Goal: Task Accomplishment & Management: Manage account settings

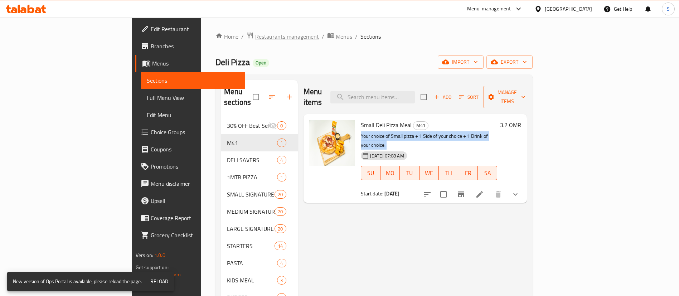
drag, startPoint x: 0, startPoint y: 0, endPoint x: 198, endPoint y: 35, distance: 201.0
click at [255, 35] on span "Restaurants management" at bounding box center [287, 36] width 64 height 9
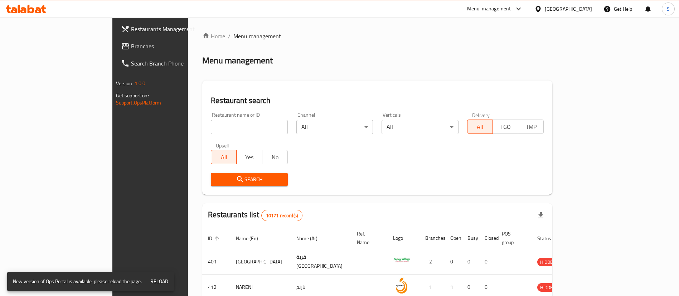
click at [188, 124] on div at bounding box center [339, 148] width 679 height 296
click at [211, 124] on input "search" at bounding box center [249, 127] width 77 height 14
paste input "18251"
type input "18251"
click button "Search" at bounding box center [249, 179] width 77 height 13
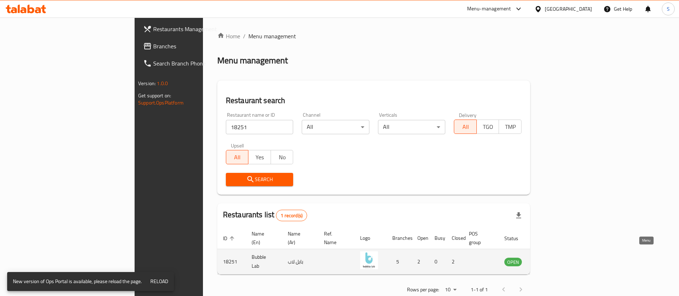
click at [550, 257] on icon "enhanced table" at bounding box center [546, 261] width 9 height 9
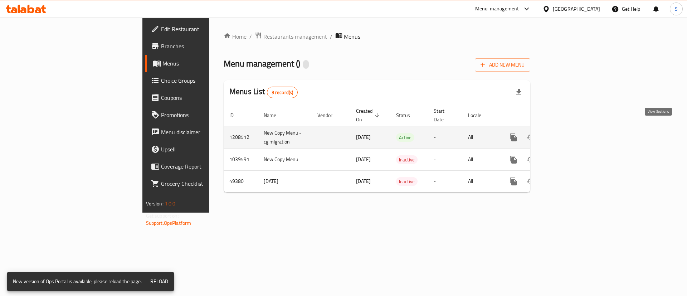
click at [569, 133] on icon "enhanced table" at bounding box center [565, 137] width 9 height 9
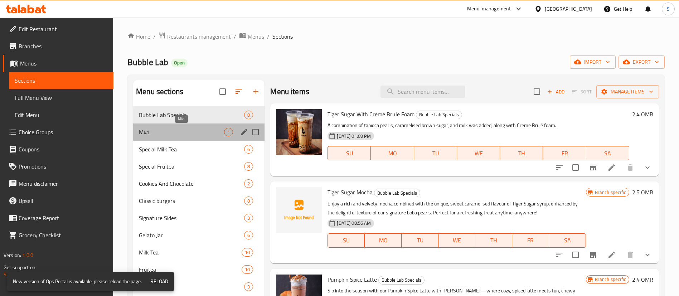
click at [180, 130] on span "M41" at bounding box center [181, 132] width 85 height 9
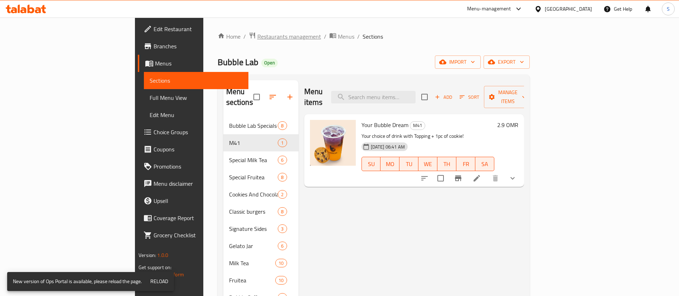
click at [257, 39] on span "Restaurants management" at bounding box center [289, 36] width 64 height 9
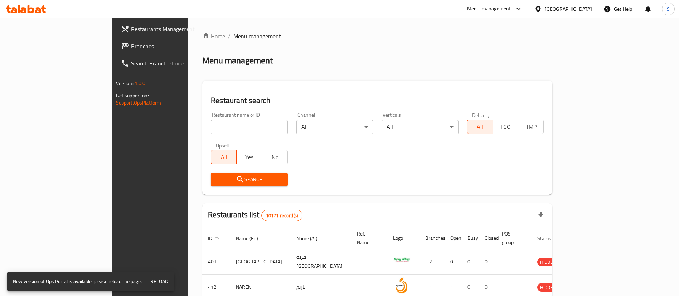
click at [221, 127] on div "Home / Menu management Menu management Restaurant search Restaurant name or ID …" at bounding box center [377, 261] width 350 height 458
click at [221, 127] on input "search" at bounding box center [249, 127] width 77 height 14
paste input "12215"
type input "12215"
click button "Search" at bounding box center [249, 179] width 77 height 13
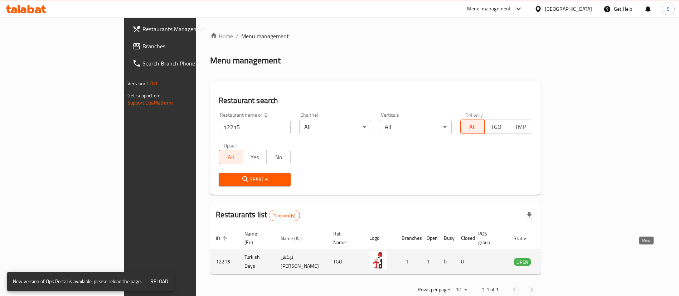
click at [558, 261] on icon "enhanced table" at bounding box center [557, 262] width 3 height 3
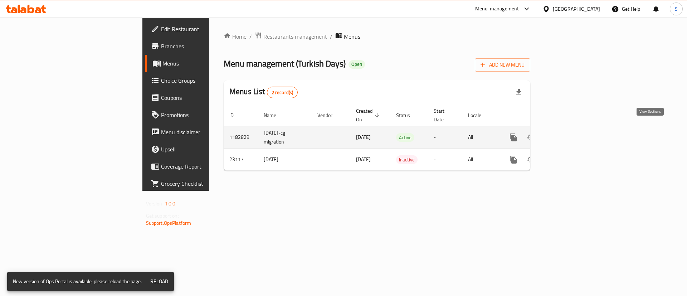
click at [568, 134] on icon "enhanced table" at bounding box center [565, 137] width 6 height 6
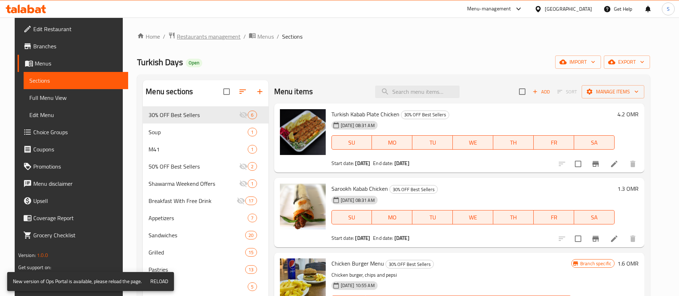
click at [220, 38] on span "Restaurants management" at bounding box center [209, 36] width 64 height 9
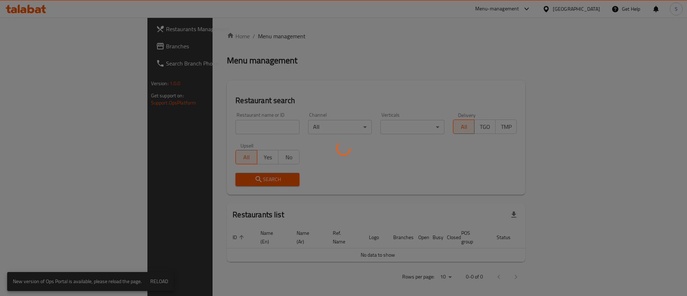
click at [220, 123] on div at bounding box center [343, 148] width 687 height 296
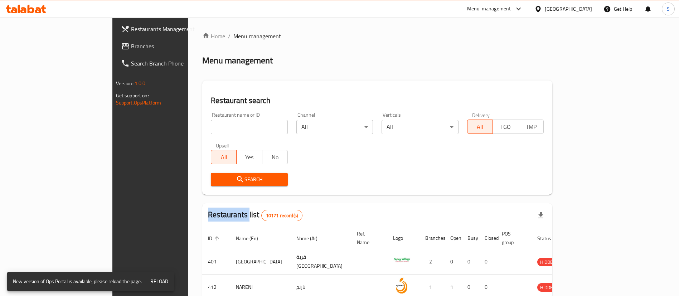
click at [220, 123] on div at bounding box center [339, 148] width 679 height 296
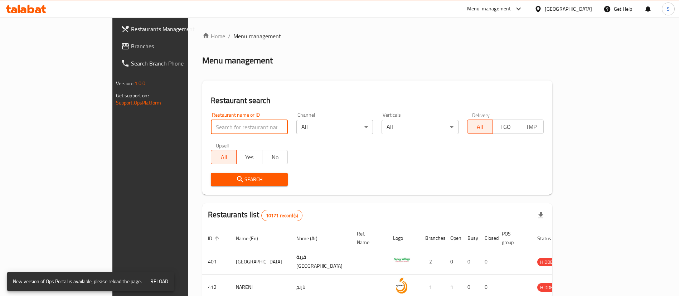
click at [220, 123] on input "search" at bounding box center [249, 127] width 77 height 14
type input "[PERSON_NAME]"
click button "Search" at bounding box center [249, 179] width 77 height 13
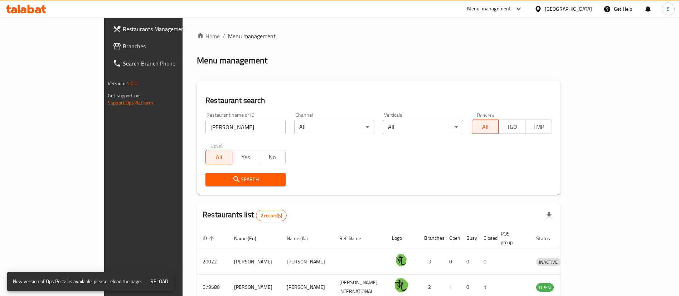
click at [560, 79] on div "Home / Menu management Menu management Restaurant search Restaurant name or ID …" at bounding box center [379, 178] width 364 height 292
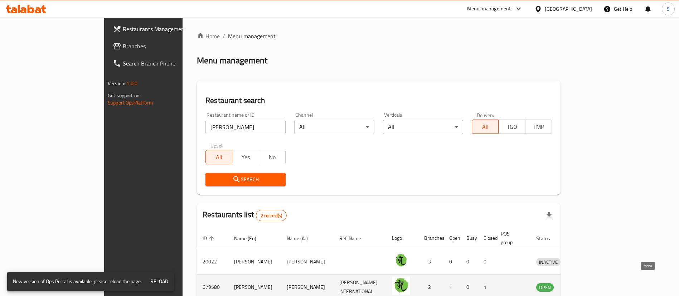
click at [588, 283] on link "enhanced table" at bounding box center [581, 287] width 13 height 9
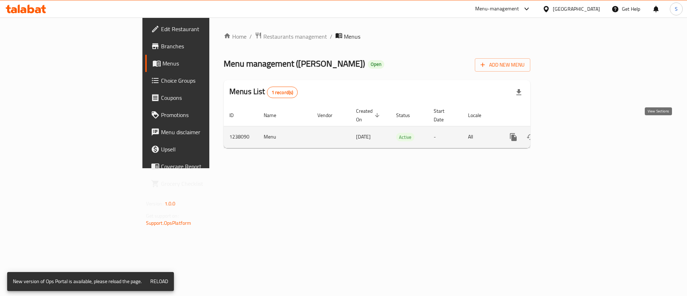
click at [569, 133] on icon "enhanced table" at bounding box center [565, 137] width 9 height 9
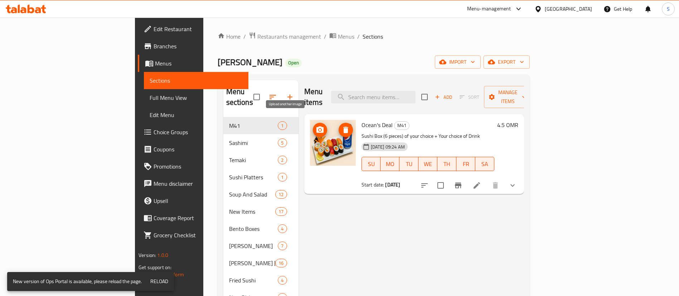
click at [316, 126] on icon "upload picture" at bounding box center [319, 129] width 7 height 6
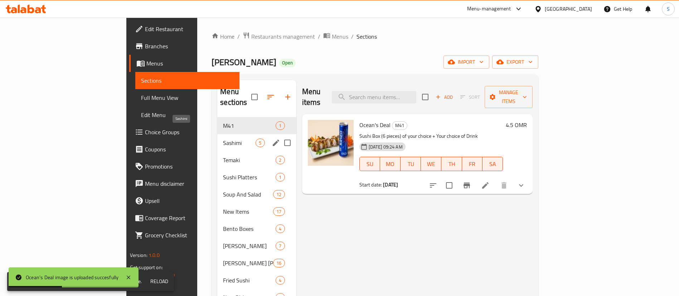
click at [223, 138] on span "Sashimi" at bounding box center [239, 142] width 33 height 9
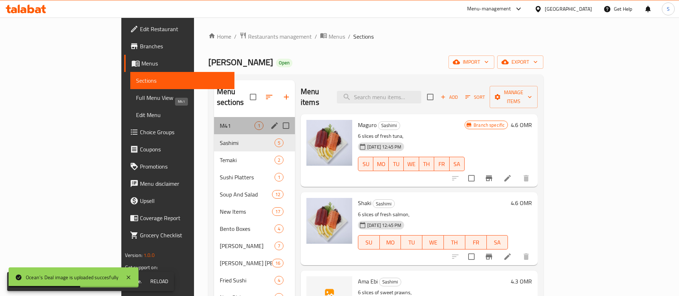
click at [220, 121] on span "M41" at bounding box center [237, 125] width 35 height 9
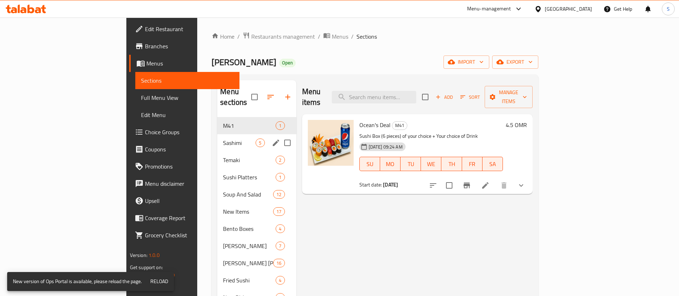
click at [217, 134] on div "Sashimi 5" at bounding box center [256, 142] width 79 height 17
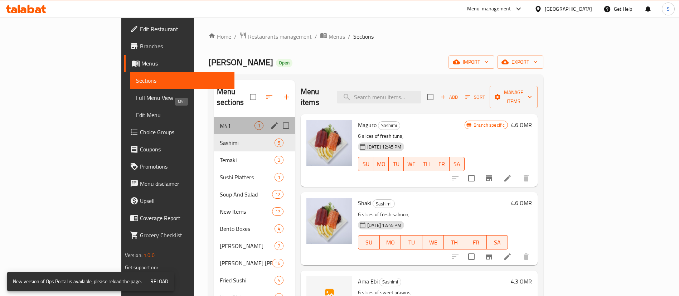
click at [220, 121] on span "M41" at bounding box center [237, 125] width 35 height 9
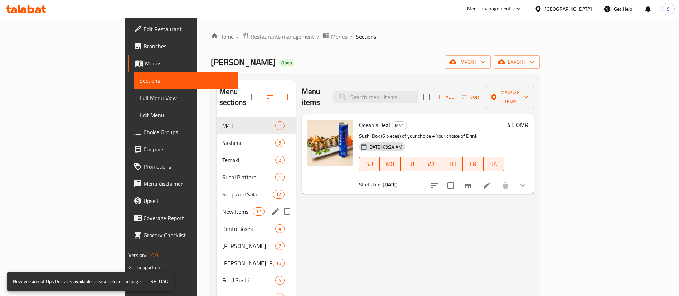
scroll to position [100, 0]
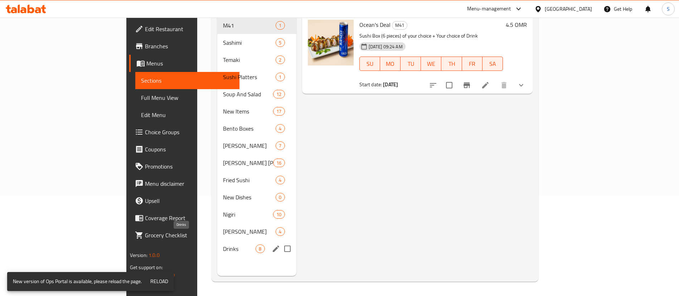
click at [223, 244] on span "Drinks" at bounding box center [239, 248] width 33 height 9
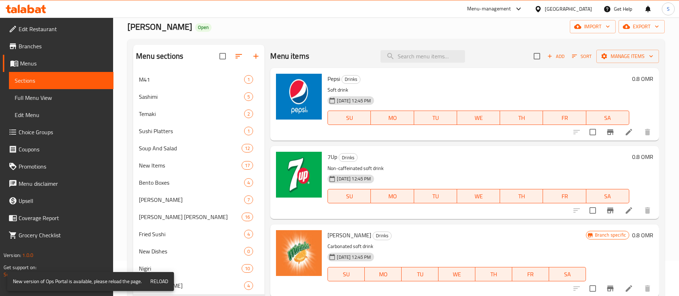
scroll to position [31, 0]
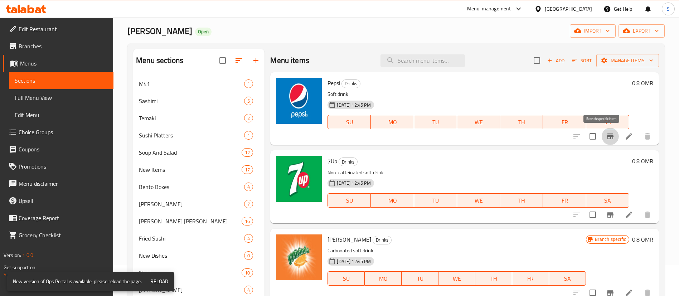
click at [602, 139] on button "Branch-specific-item" at bounding box center [610, 136] width 17 height 17
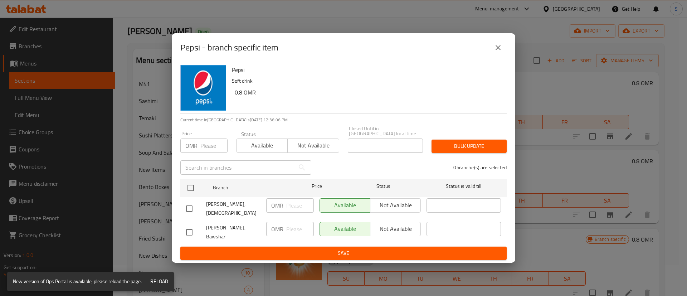
click at [493, 56] on button "close" at bounding box center [498, 47] width 17 height 17
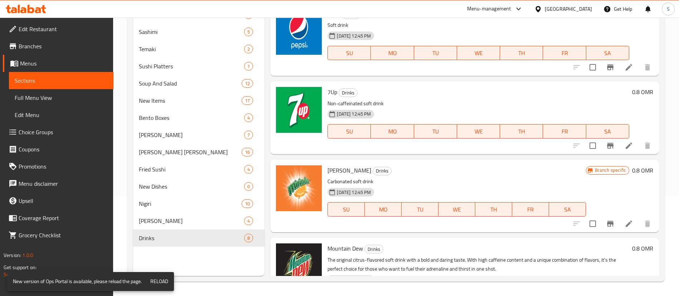
scroll to position [0, 0]
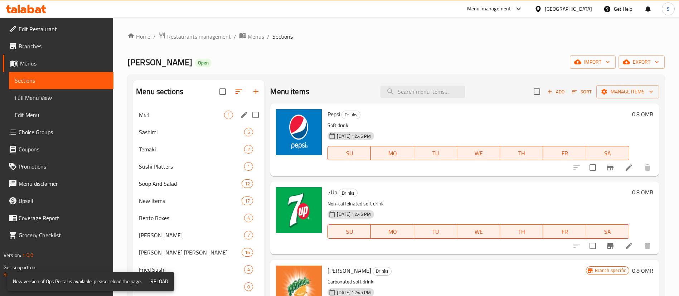
click at [197, 121] on div "M41 1" at bounding box center [198, 114] width 131 height 17
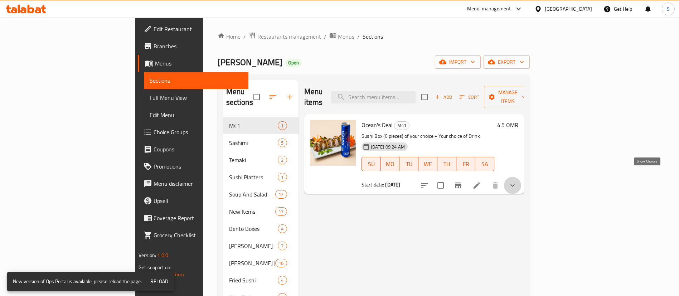
click at [517, 181] on icon "show more" at bounding box center [512, 185] width 9 height 9
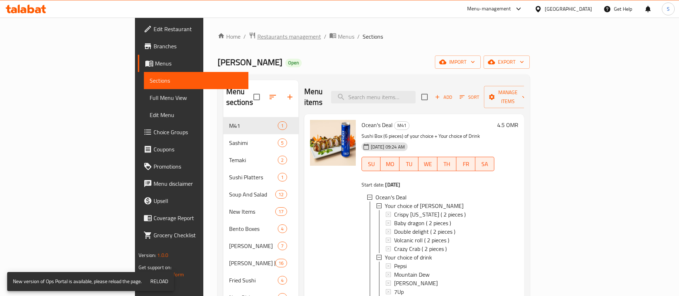
click at [257, 39] on span "Restaurants management" at bounding box center [289, 36] width 64 height 9
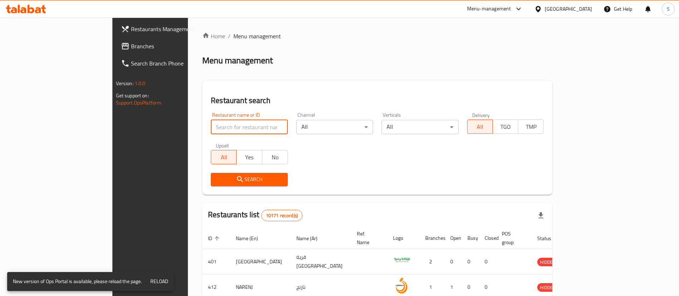
click at [211, 127] on input "search" at bounding box center [249, 127] width 77 height 14
paste input "12215"
type input "12215"
click button "Search" at bounding box center [249, 179] width 77 height 13
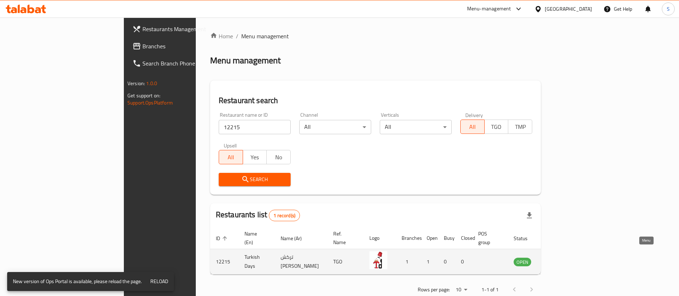
click at [559, 259] on icon "enhanced table" at bounding box center [555, 262] width 8 height 6
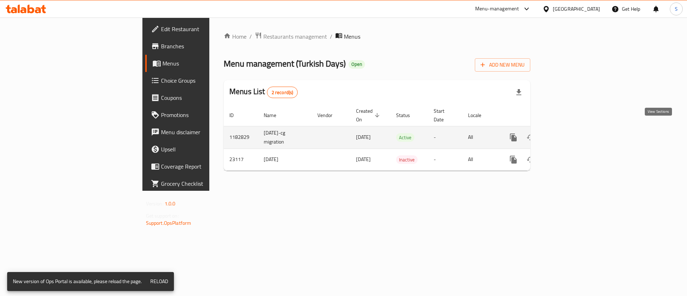
click at [569, 133] on icon "enhanced table" at bounding box center [565, 137] width 9 height 9
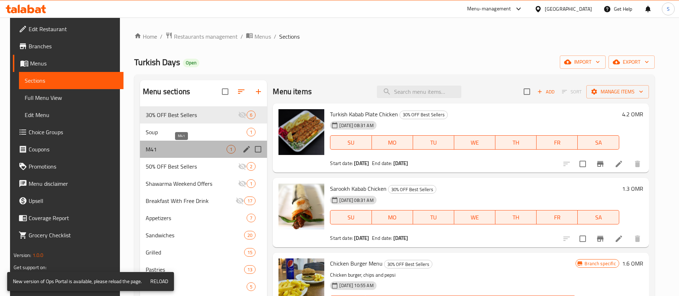
click at [146, 150] on span "M41" at bounding box center [186, 149] width 81 height 9
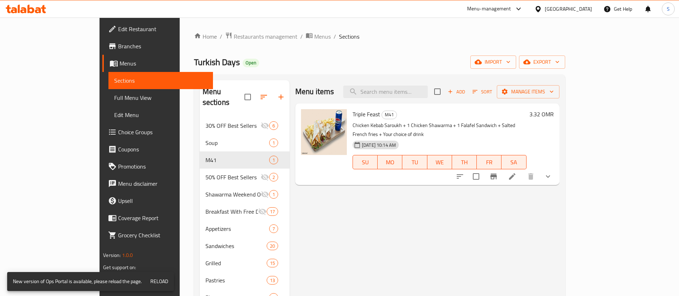
click at [556, 172] on button "show more" at bounding box center [547, 176] width 17 height 17
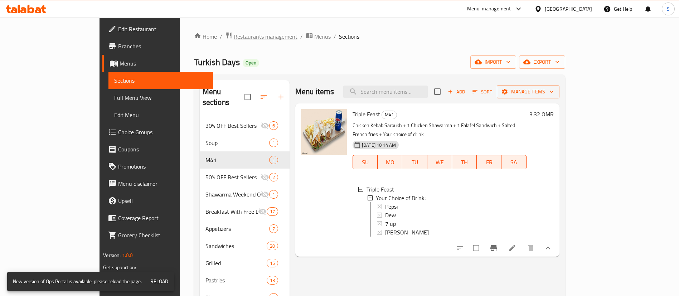
click at [234, 39] on span "Restaurants management" at bounding box center [266, 36] width 64 height 9
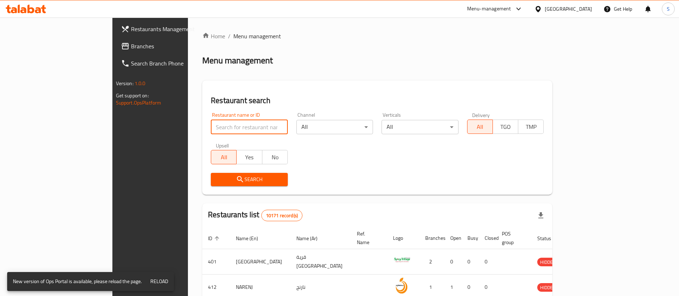
click at [211, 127] on input "search" at bounding box center [249, 127] width 77 height 14
paste input "18802"
type input "18802"
click button "Search" at bounding box center [249, 179] width 77 height 13
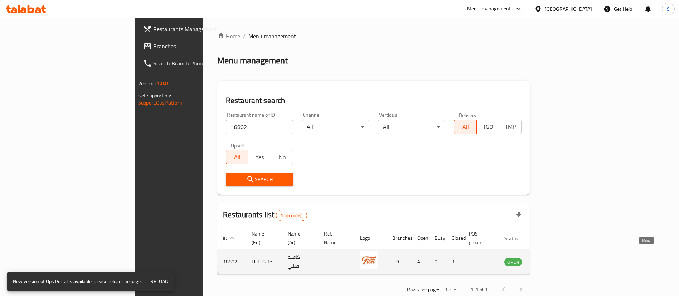
click at [550, 259] on icon "enhanced table" at bounding box center [546, 262] width 8 height 6
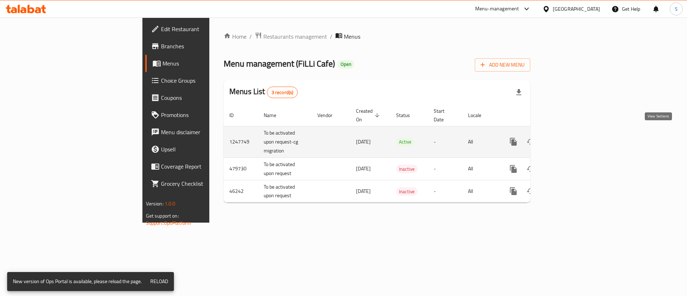
click at [569, 137] on icon "enhanced table" at bounding box center [565, 141] width 9 height 9
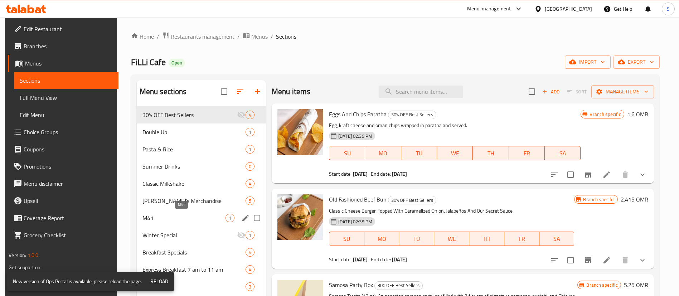
click at [178, 217] on span "M41" at bounding box center [183, 218] width 83 height 9
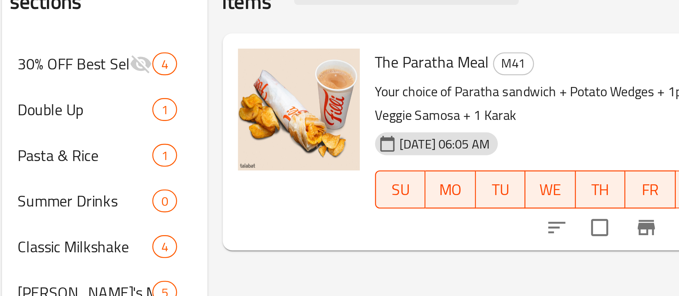
click at [314, 163] on div at bounding box center [332, 155] width 52 height 76
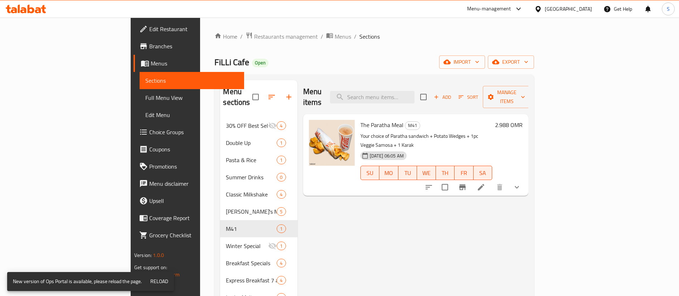
drag, startPoint x: 195, startPoint y: 35, endPoint x: 197, endPoint y: 76, distance: 41.2
click at [254, 35] on span "Restaurants management" at bounding box center [286, 36] width 64 height 9
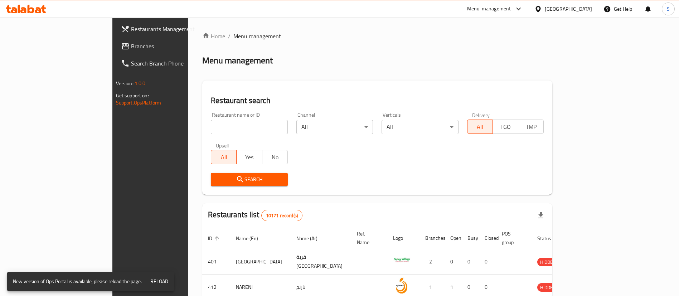
click at [206, 134] on div "Restaurant name or ID Restaurant name or ID" at bounding box center [249, 123] width 86 height 30
paste input "659152"
click at [211, 128] on input "search" at bounding box center [249, 127] width 77 height 14
type input "659152"
click button "Search" at bounding box center [249, 179] width 77 height 13
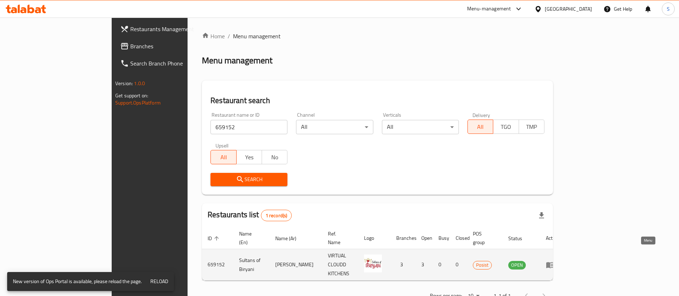
click at [554, 261] on icon "enhanced table" at bounding box center [550, 265] width 9 height 9
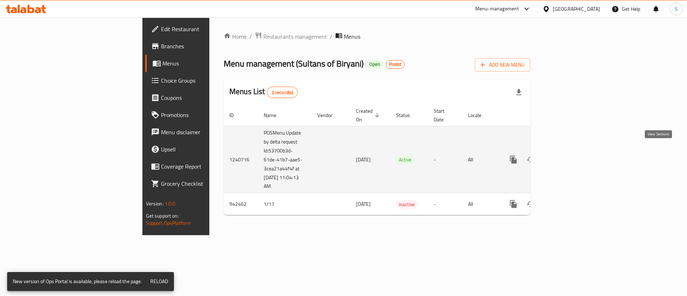
click at [574, 151] on link "enhanced table" at bounding box center [564, 159] width 17 height 17
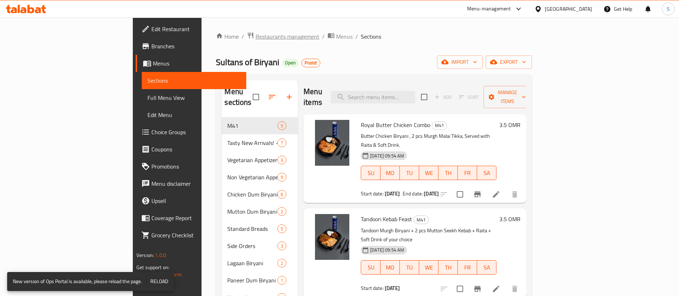
click at [255, 34] on span "Restaurants management" at bounding box center [287, 36] width 64 height 9
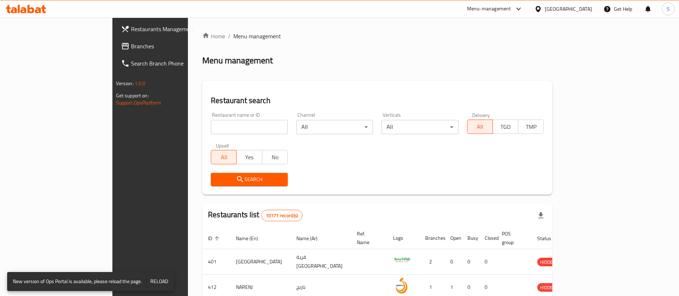
click at [211, 120] on input "search" at bounding box center [249, 127] width 77 height 14
paste input "676257"
type input "676257"
click button "Search" at bounding box center [249, 179] width 77 height 13
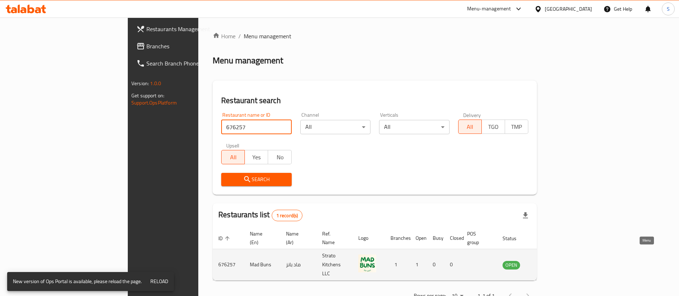
click at [549, 261] on icon "enhanced table" at bounding box center [544, 265] width 9 height 9
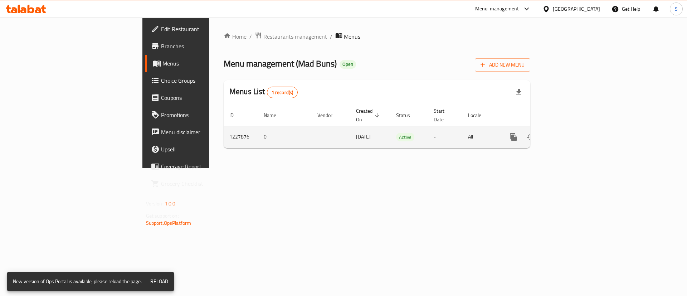
click at [579, 137] on td "enhanced table" at bounding box center [539, 137] width 80 height 22
click at [569, 133] on icon "enhanced table" at bounding box center [565, 137] width 9 height 9
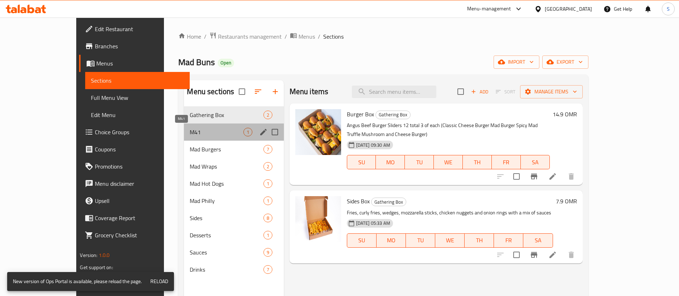
click at [197, 135] on span "M41" at bounding box center [216, 132] width 53 height 9
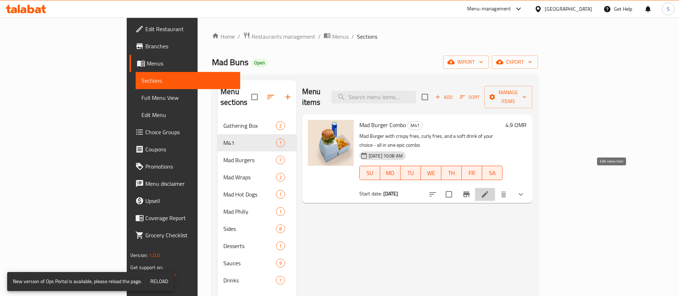
click at [489, 190] on icon at bounding box center [485, 194] width 9 height 9
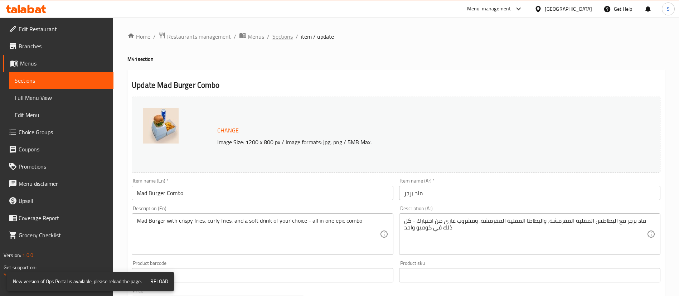
click at [280, 38] on span "Sections" at bounding box center [282, 36] width 20 height 9
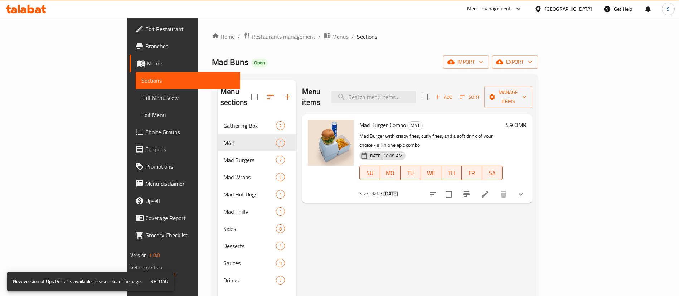
click at [332, 35] on span "Menus" at bounding box center [340, 36] width 16 height 9
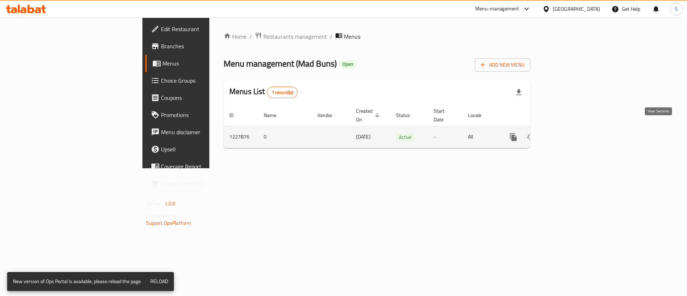
click at [569, 133] on icon "enhanced table" at bounding box center [565, 137] width 9 height 9
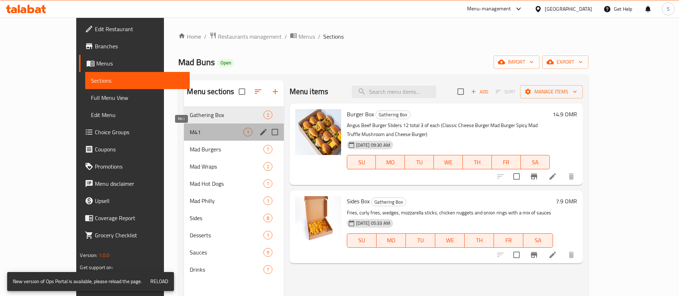
click at [204, 128] on span "M41" at bounding box center [216, 132] width 53 height 9
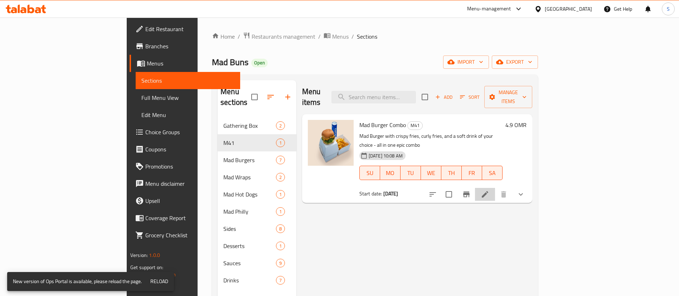
click at [495, 188] on li at bounding box center [485, 194] width 20 height 13
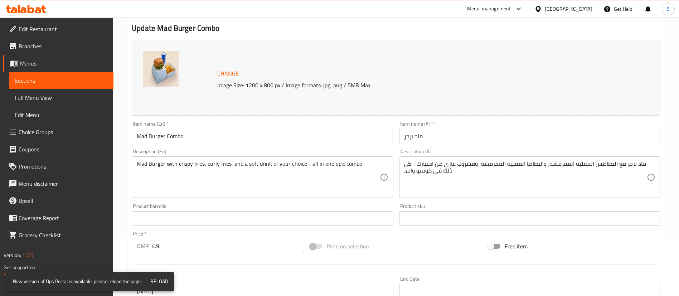
scroll to position [55, 0]
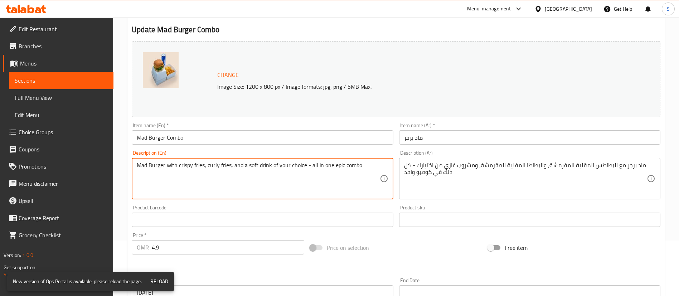
click at [172, 165] on textarea "Mad Burger with crispy fries, curly fries, and a soft drink of your choice - al…" at bounding box center [258, 179] width 243 height 34
click at [178, 165] on textarea "Mad Burger + crispy fries, curly fries, and a soft drink of your choice - all i…" at bounding box center [258, 179] width 243 height 34
click at [220, 167] on textarea "Mad Burger + Salted French fries, curly fries, and a soft drink of your choice …" at bounding box center [258, 179] width 243 height 34
click at [257, 166] on textarea "Mad Burger + Salted French fries + Curly fries, and a soft drink of your choice…" at bounding box center [258, 179] width 243 height 34
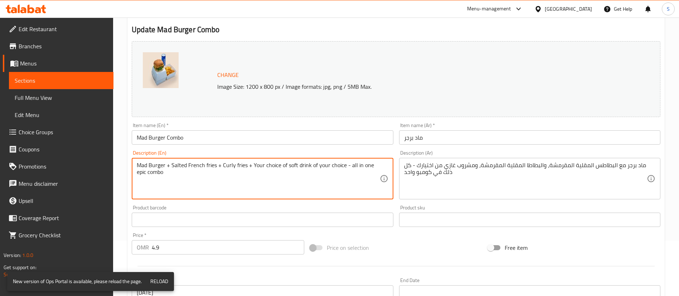
drag, startPoint x: 310, startPoint y: 167, endPoint x: 396, endPoint y: 167, distance: 86.6
click at [396, 167] on div "Change Image Size: 1200 x 800 px / Image formats: jpg, png / 5MB Max. Item name…" at bounding box center [396, 197] width 534 height 319
drag, startPoint x: 378, startPoint y: 168, endPoint x: 309, endPoint y: 169, distance: 69.1
click at [309, 169] on textarea "Mad Burger + Salted French fries + Curly fries + Your choice of soft drink epic…" at bounding box center [258, 179] width 243 height 34
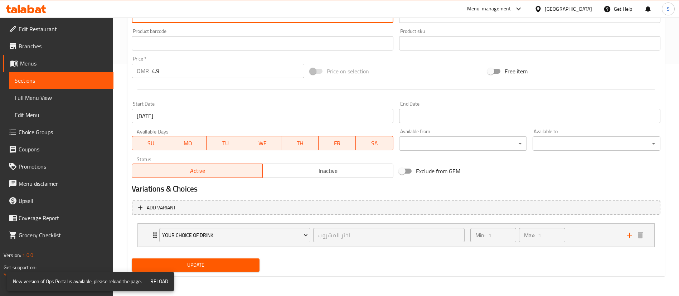
type textarea "Mad Burger + Salted French fries + Curly fries + Your choice of soft drink"
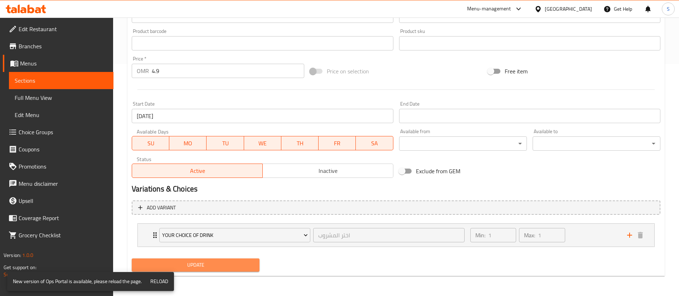
click at [225, 263] on span "Update" at bounding box center [195, 265] width 116 height 9
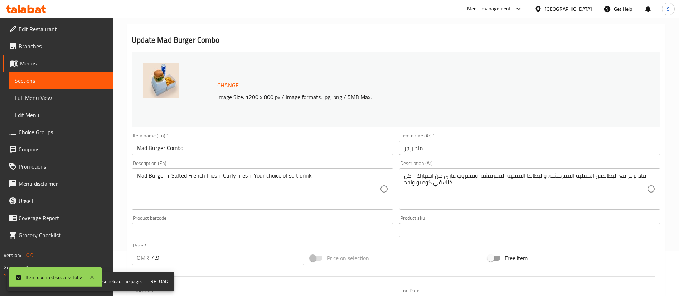
scroll to position [0, 0]
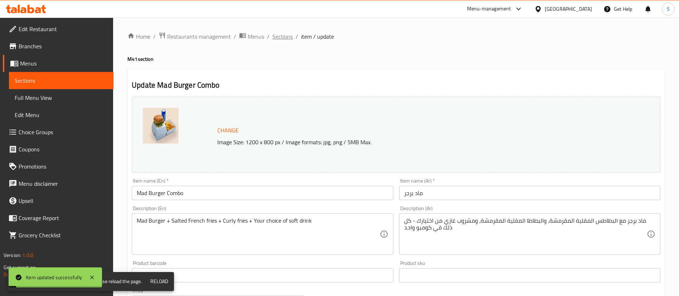
click at [282, 34] on span "Sections" at bounding box center [282, 36] width 20 height 9
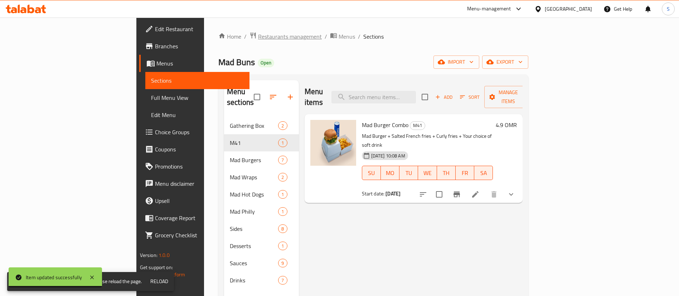
click at [258, 38] on span "Restaurants management" at bounding box center [290, 36] width 64 height 9
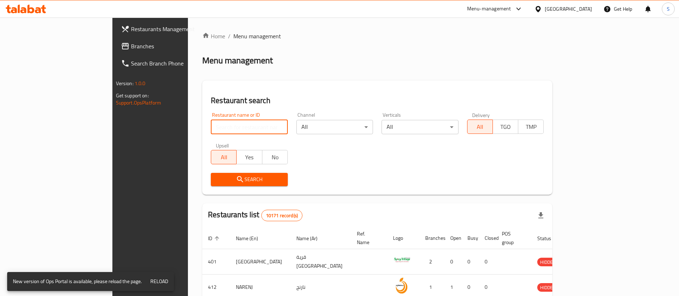
paste input "666819"
click at [211, 132] on input "search" at bounding box center [249, 127] width 77 height 14
type input "666819"
click button "Search" at bounding box center [249, 179] width 77 height 13
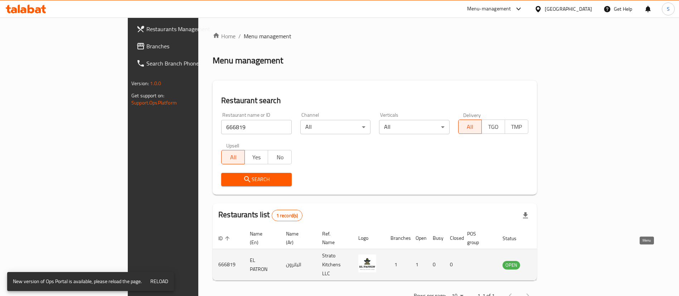
click at [547, 264] on icon "enhanced table" at bounding box center [546, 265] width 3 height 3
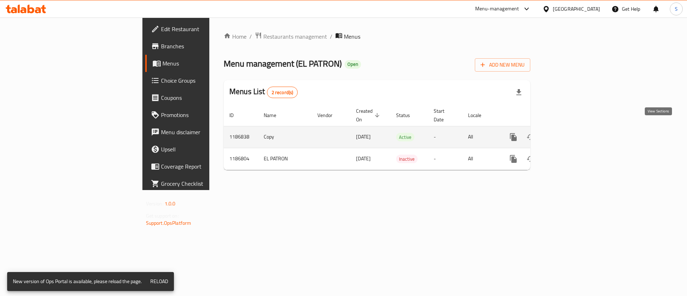
click at [569, 133] on icon "enhanced table" at bounding box center [565, 137] width 9 height 9
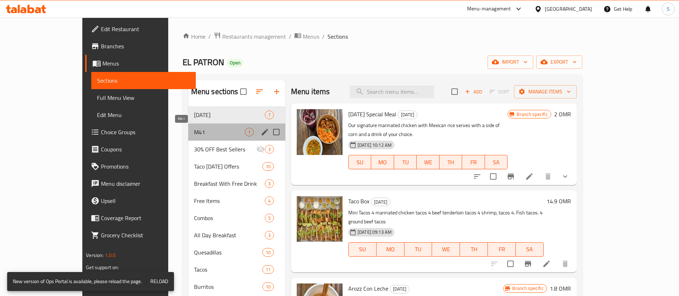
click at [214, 130] on span "M41" at bounding box center [219, 132] width 51 height 9
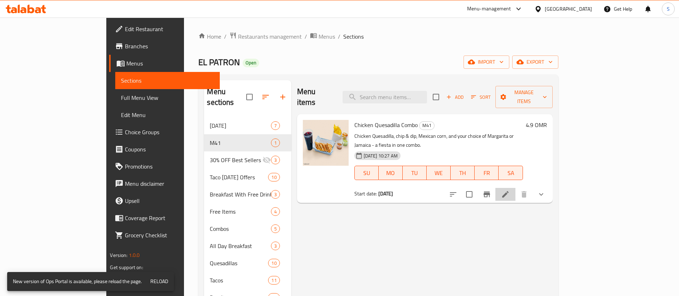
click at [515, 188] on li at bounding box center [505, 194] width 20 height 13
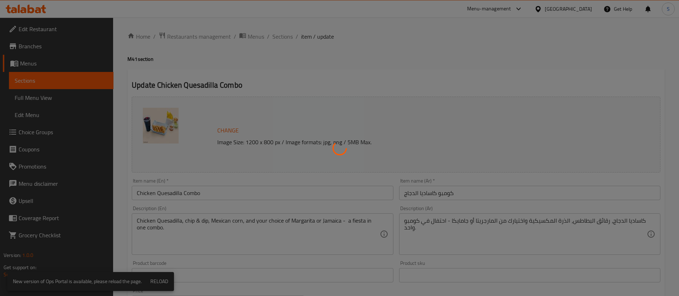
type input "اختيارك من المشروب:"
type input "1"
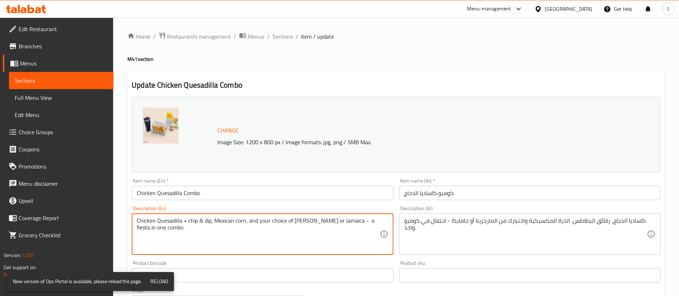
drag, startPoint x: 211, startPoint y: 221, endPoint x: 188, endPoint y: 221, distance: 24.0
click at [188, 221] on textarea "Chicken Quesadilla + chip & dip, Mexican corn, and your choice of [PERSON_NAME]…" at bounding box center [258, 234] width 243 height 34
drag, startPoint x: 261, startPoint y: 221, endPoint x: 286, endPoint y: 230, distance: 26.8
click at [286, 230] on textarea "Chicken Quesadilla + Nachos & Salsa + Mexican corn, and your choice of [PERSON_…" at bounding box center [258, 234] width 243 height 34
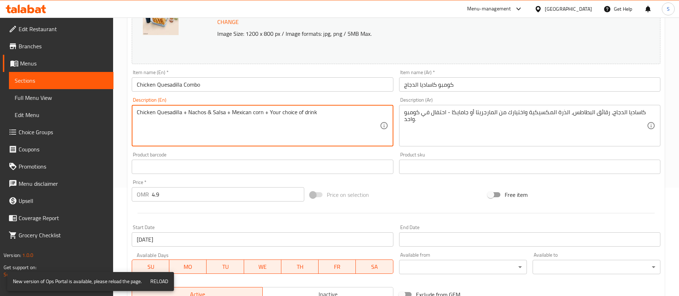
scroll to position [232, 0]
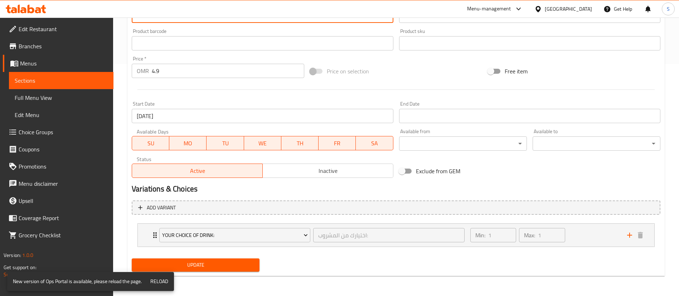
type textarea "Chicken Quesadilla + Nachos & Salsa + Mexican corn + Your choice of drink"
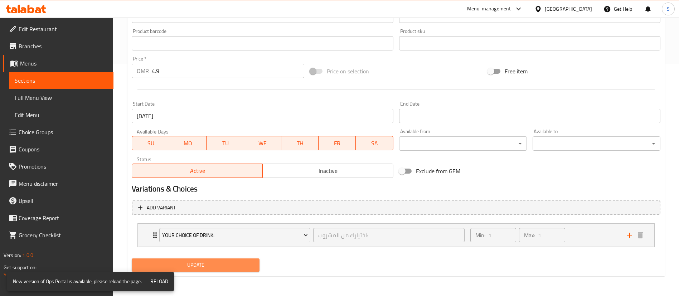
click at [217, 266] on span "Update" at bounding box center [195, 265] width 116 height 9
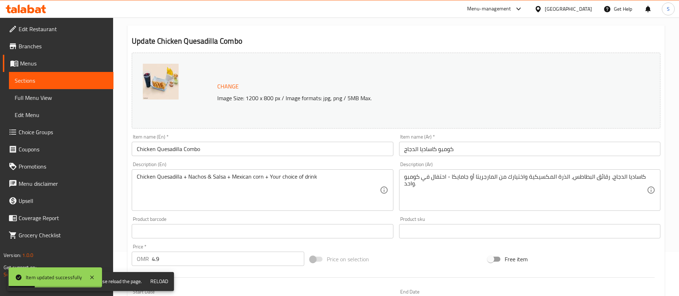
scroll to position [0, 0]
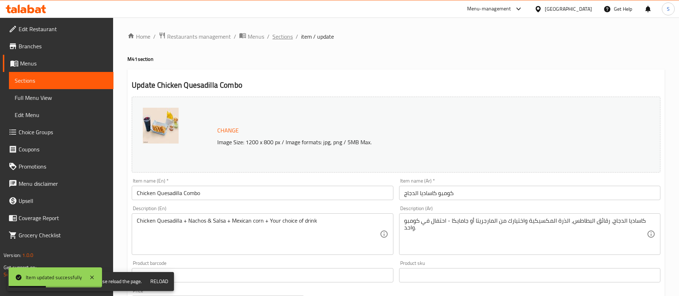
click at [284, 40] on span "Sections" at bounding box center [282, 36] width 20 height 9
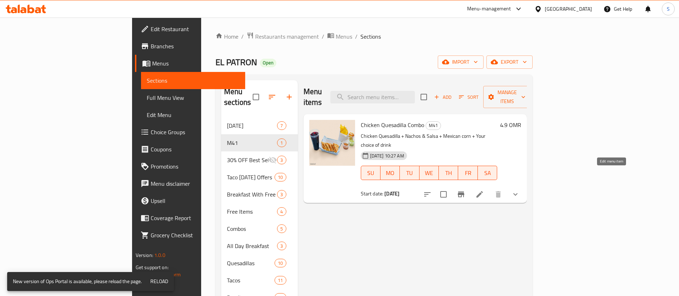
click at [484, 190] on icon at bounding box center [479, 194] width 9 height 9
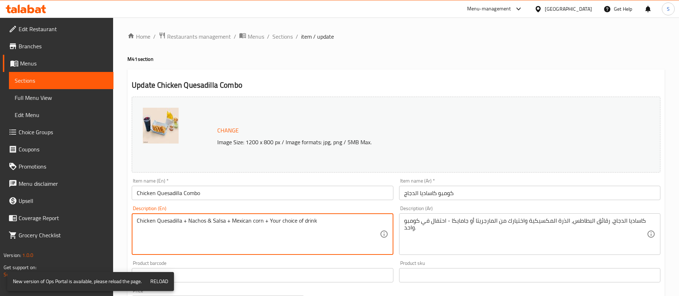
drag, startPoint x: 204, startPoint y: 221, endPoint x: 227, endPoint y: 219, distance: 23.3
click at [227, 219] on textarea "Chicken Quesadilla + Nachos & Salsa + Mexican corn + Your choice of drink" at bounding box center [258, 234] width 243 height 34
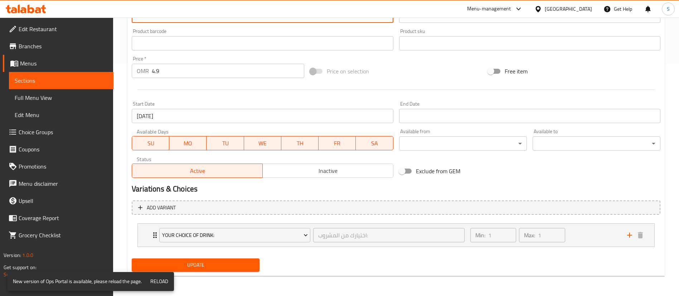
type textarea "Chicken Quesadilla + Nacho chips & dips + Mexican corn + Your choice of drink"
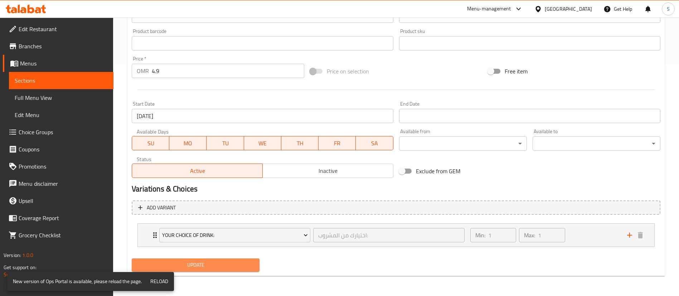
click at [204, 264] on span "Update" at bounding box center [195, 265] width 116 height 9
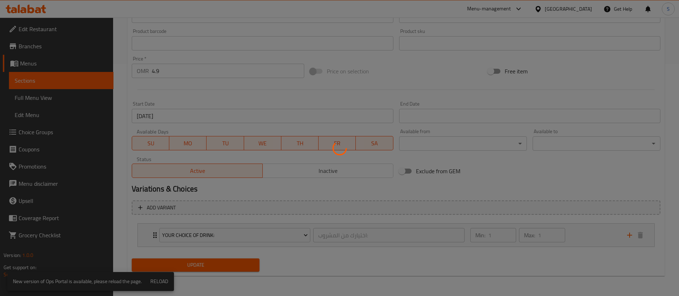
scroll to position [0, 0]
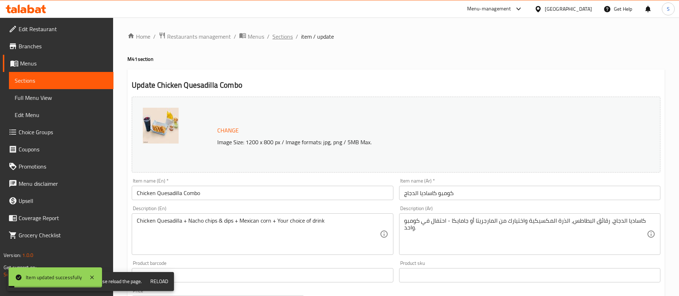
click at [285, 35] on span "Sections" at bounding box center [282, 36] width 20 height 9
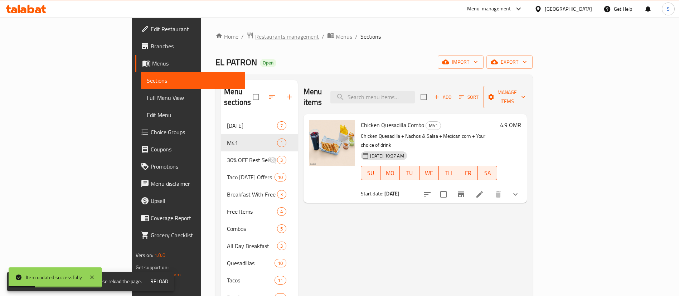
click at [255, 34] on span "Restaurants management" at bounding box center [287, 36] width 64 height 9
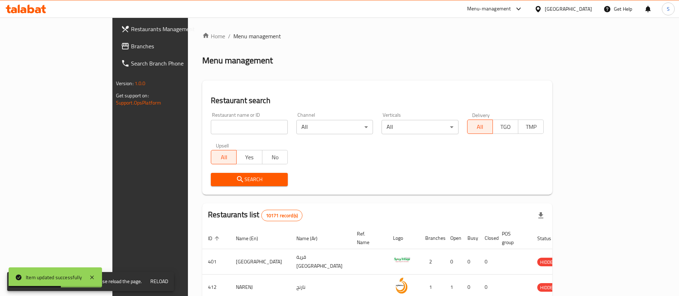
paste input "679241"
click at [211, 128] on input "679241" at bounding box center [249, 127] width 77 height 14
type input "679241"
click button "Search" at bounding box center [249, 179] width 77 height 13
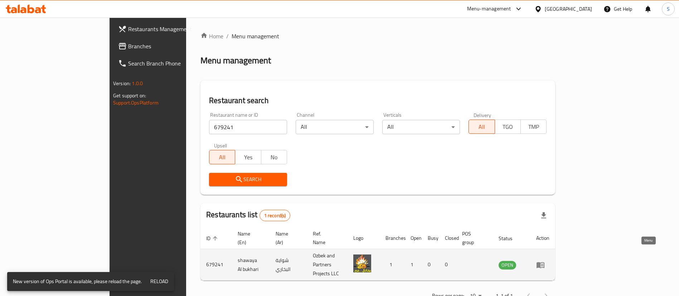
click at [544, 262] on icon "enhanced table" at bounding box center [540, 265] width 8 height 6
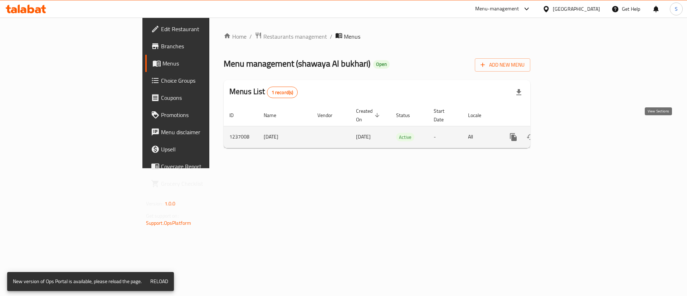
click at [568, 134] on icon "enhanced table" at bounding box center [565, 137] width 6 height 6
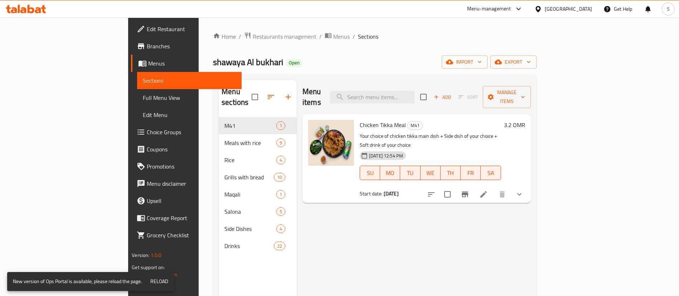
click at [531, 211] on div "Menu items Add Sort Manage items Chicken Tikka Meal M41 Your choice of chicken …" at bounding box center [414, 228] width 234 height 296
drag, startPoint x: 213, startPoint y: 39, endPoint x: 111, endPoint y: 6, distance: 108.0
click at [253, 39] on span "Restaurants management" at bounding box center [285, 36] width 64 height 9
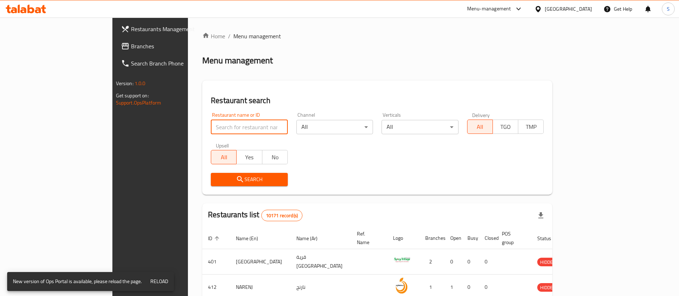
click at [211, 125] on input "search" at bounding box center [249, 127] width 77 height 14
paste input "621914"
type input "621914"
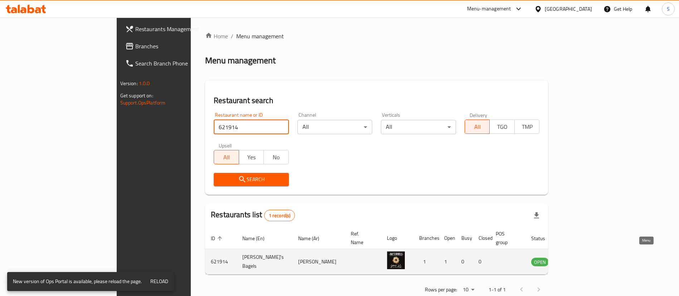
click at [577, 257] on icon "enhanced table" at bounding box center [573, 261] width 9 height 9
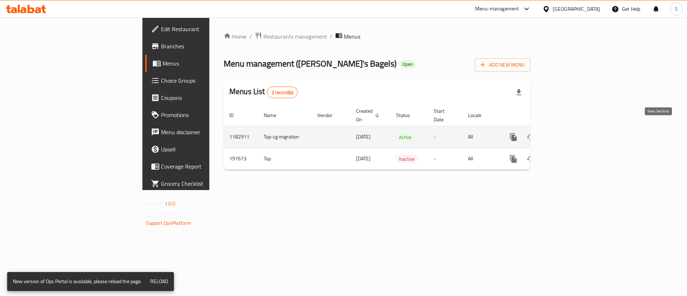
click at [568, 134] on icon "enhanced table" at bounding box center [565, 137] width 6 height 6
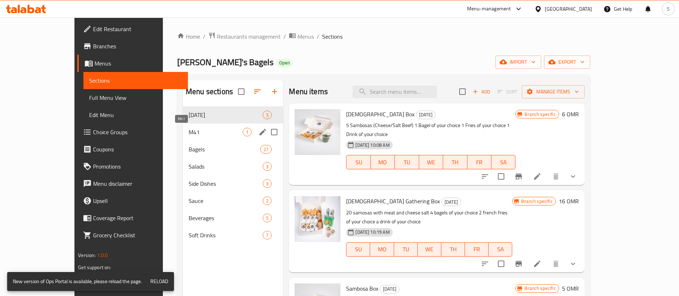
click at [189, 131] on span "M41" at bounding box center [216, 132] width 54 height 9
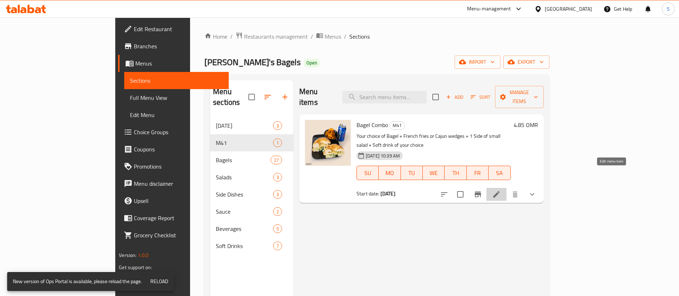
click at [500, 191] on icon at bounding box center [496, 194] width 6 height 6
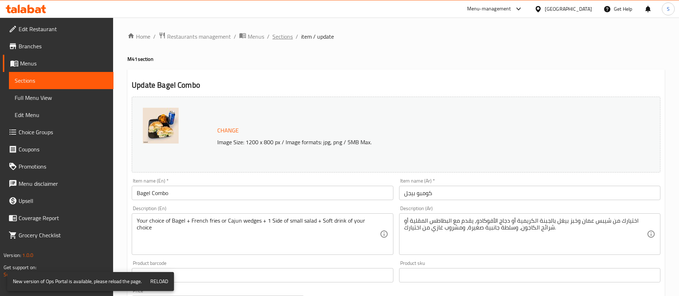
click at [283, 34] on span "Sections" at bounding box center [282, 36] width 20 height 9
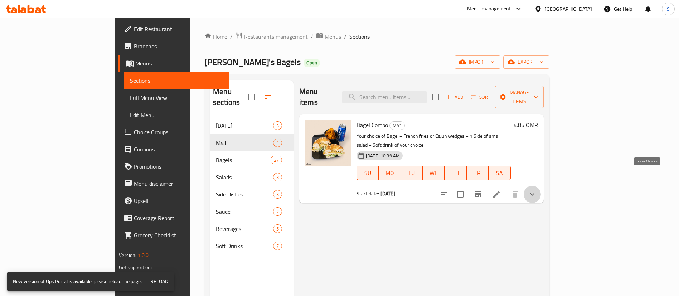
click at [536, 190] on icon "show more" at bounding box center [532, 194] width 9 height 9
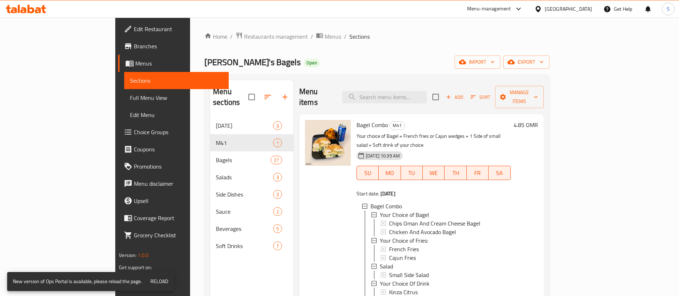
scroll to position [100, 0]
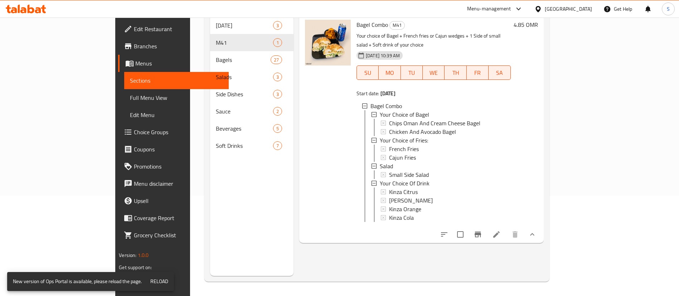
click at [536, 230] on icon "show more" at bounding box center [532, 234] width 9 height 9
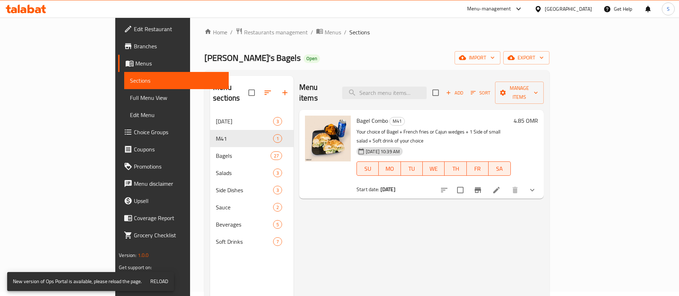
scroll to position [4, 0]
click at [244, 31] on span "Restaurants management" at bounding box center [276, 33] width 64 height 9
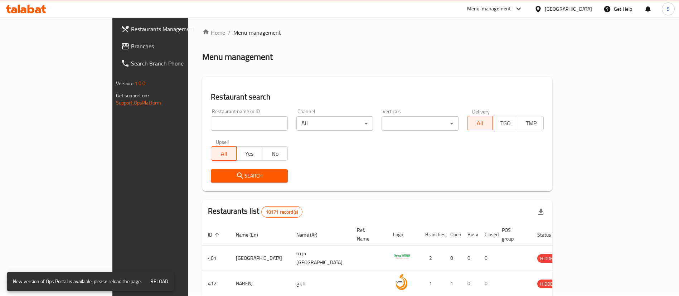
click at [211, 128] on input "search" at bounding box center [249, 123] width 77 height 14
paste input "652753"
type input "652753"
click button "Search" at bounding box center [249, 175] width 77 height 13
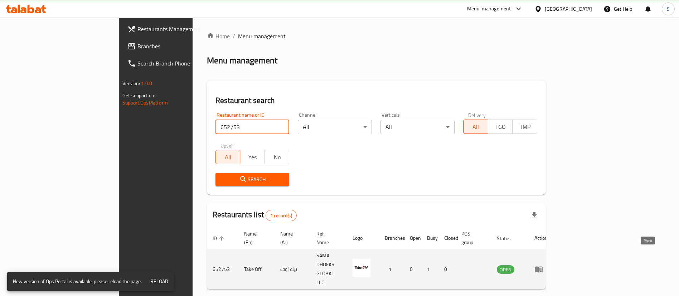
click at [543, 265] on icon "enhanced table" at bounding box center [538, 269] width 9 height 9
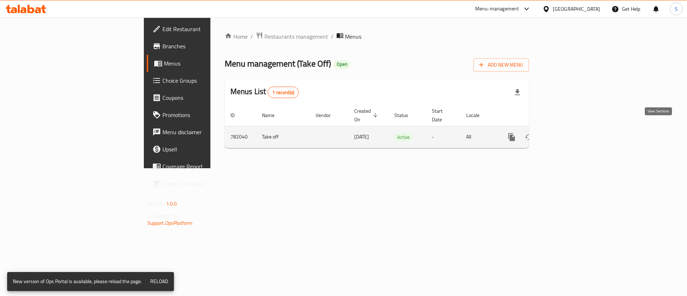
click at [572, 128] on link "enhanced table" at bounding box center [563, 136] width 17 height 17
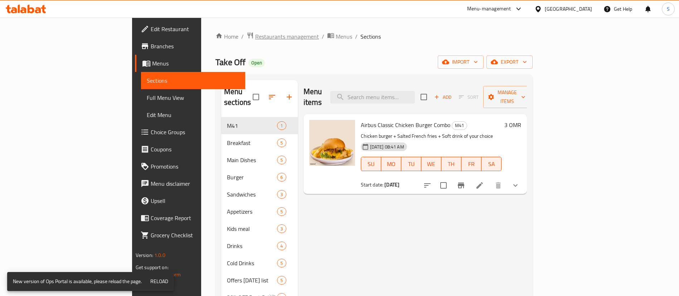
click at [255, 37] on span "Restaurants management" at bounding box center [287, 36] width 64 height 9
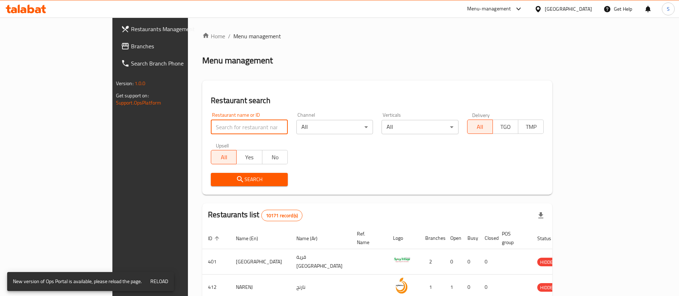
click at [211, 125] on input "search" at bounding box center [249, 127] width 77 height 14
paste input "683437"
type input "683437"
click button "Search" at bounding box center [249, 179] width 77 height 13
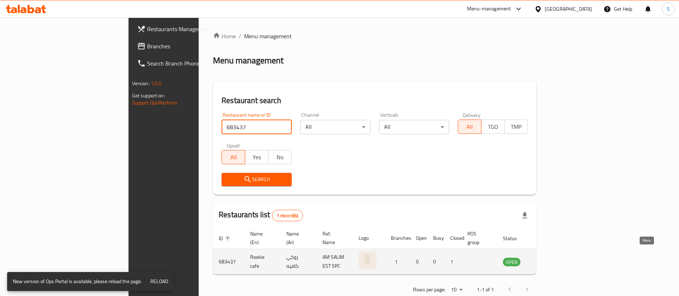
click at [549, 259] on icon "enhanced table" at bounding box center [545, 262] width 8 height 6
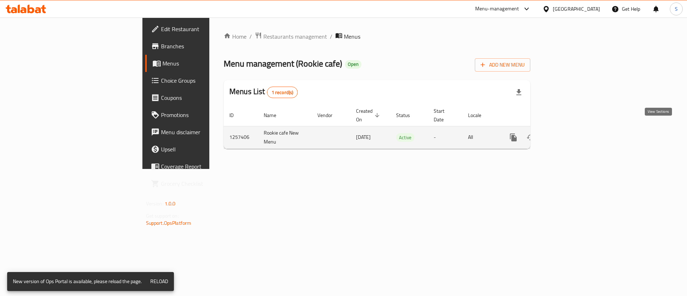
click at [569, 133] on icon "enhanced table" at bounding box center [565, 137] width 9 height 9
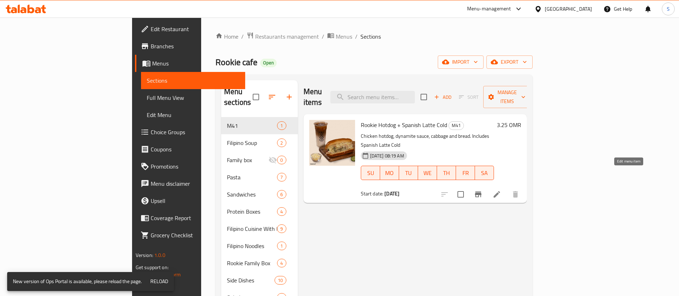
click at [501, 190] on icon at bounding box center [496, 194] width 9 height 9
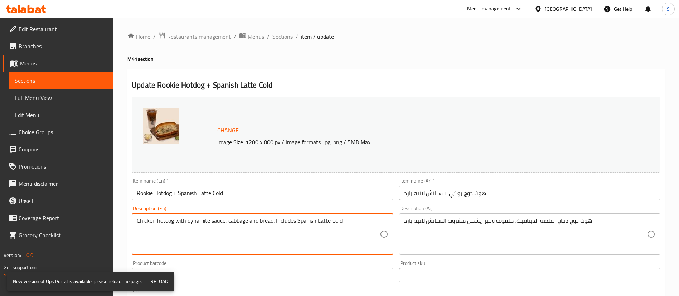
drag, startPoint x: 223, startPoint y: 219, endPoint x: 295, endPoint y: 222, distance: 72.3
click at [295, 222] on textarea "Chicken hotdog with dynamite sauce, cabbage and bread. Includes Spanish Latte C…" at bounding box center [258, 234] width 243 height 34
click at [279, 221] on textarea "Chicken hotdog with dynamite sauce + Iced Spanish Latte Cold" at bounding box center [258, 234] width 243 height 34
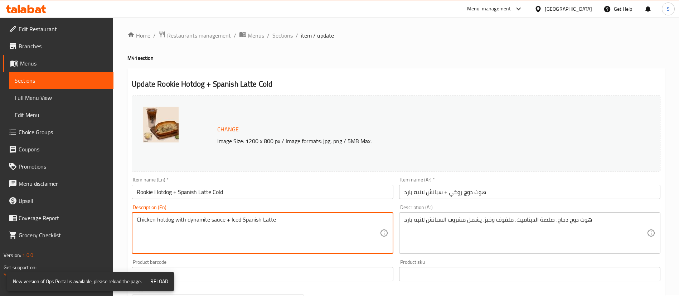
scroll to position [220, 0]
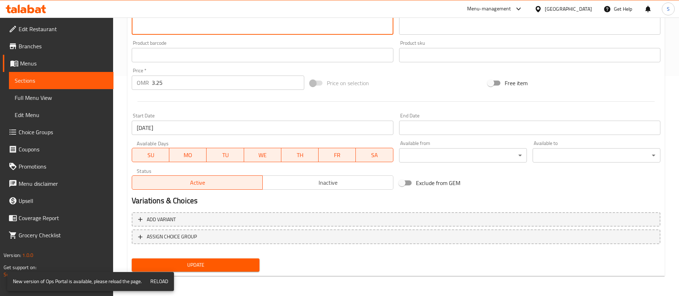
type textarea "Chicken hotdog with dynamite sauce + Iced Spanish Latte"
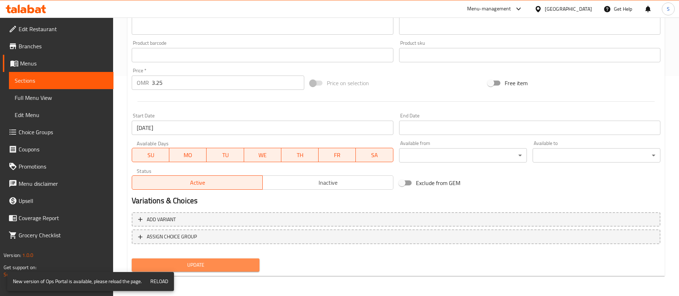
click at [198, 266] on span "Update" at bounding box center [195, 265] width 116 height 9
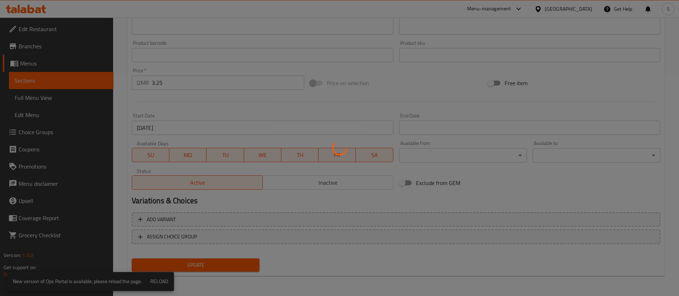
scroll to position [0, 0]
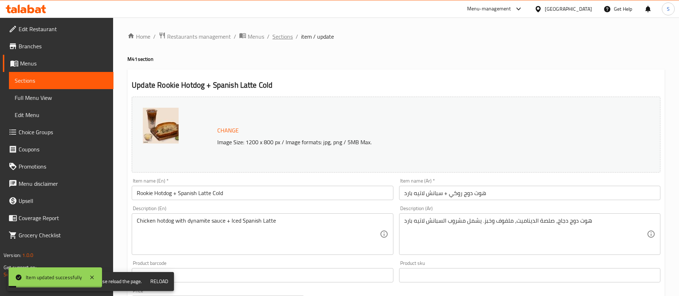
click at [280, 37] on span "Sections" at bounding box center [282, 36] width 20 height 9
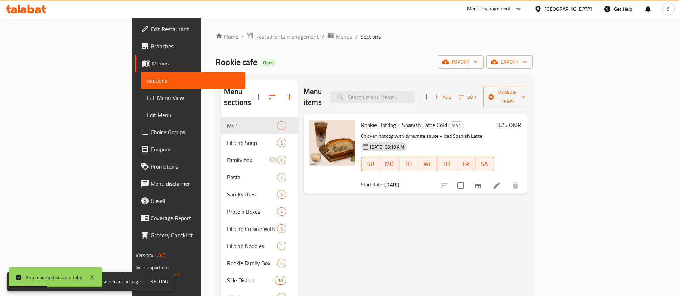
click at [255, 37] on span "Restaurants management" at bounding box center [287, 36] width 64 height 9
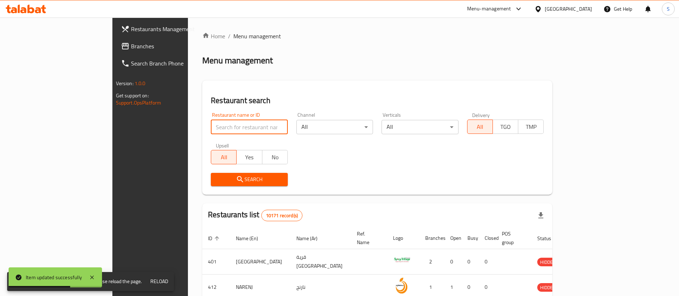
click at [211, 130] on input "search" at bounding box center [249, 127] width 77 height 14
paste input "682616"
type input "682616"
click button "Search" at bounding box center [249, 179] width 77 height 13
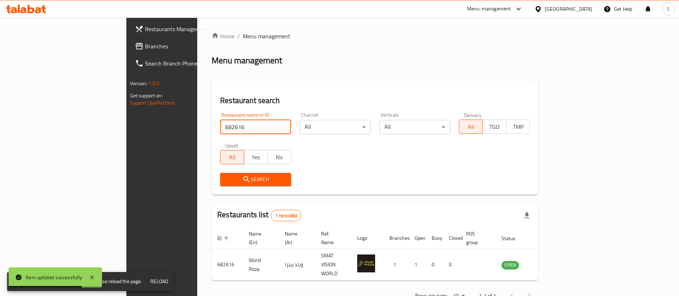
scroll to position [9, 0]
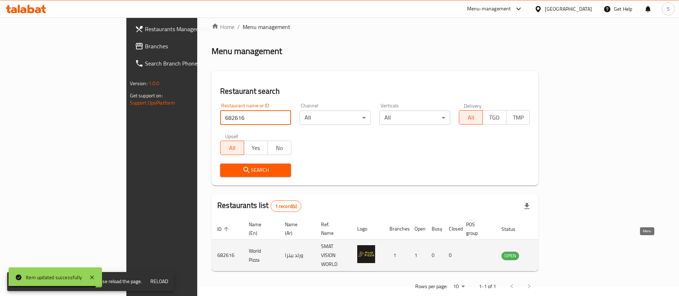
click at [547, 253] on icon "enhanced table" at bounding box center [543, 256] width 8 height 6
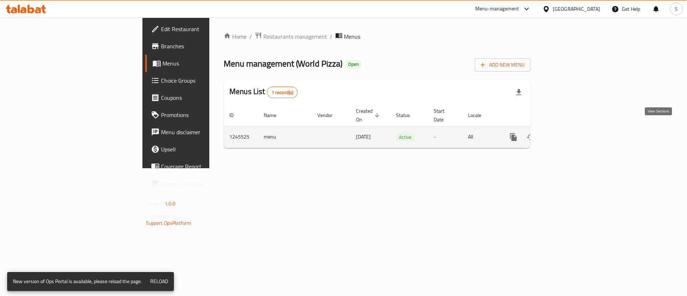
click at [569, 133] on icon "enhanced table" at bounding box center [565, 137] width 9 height 9
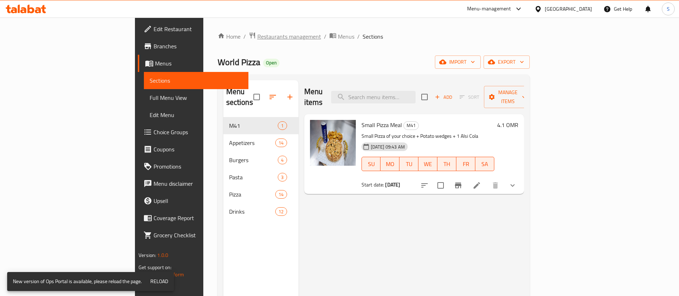
click at [257, 36] on span "Restaurants management" at bounding box center [289, 36] width 64 height 9
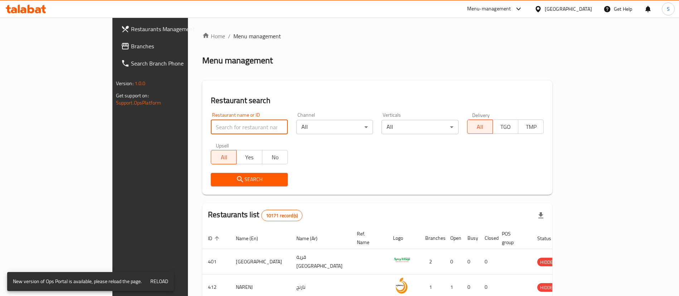
click at [211, 128] on input "search" at bounding box center [249, 127] width 77 height 14
paste input "668181"
type input "668181"
click button "Search" at bounding box center [249, 179] width 77 height 13
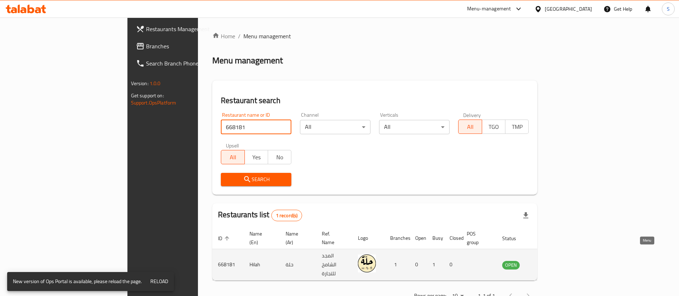
click at [548, 262] on icon "enhanced table" at bounding box center [544, 265] width 8 height 6
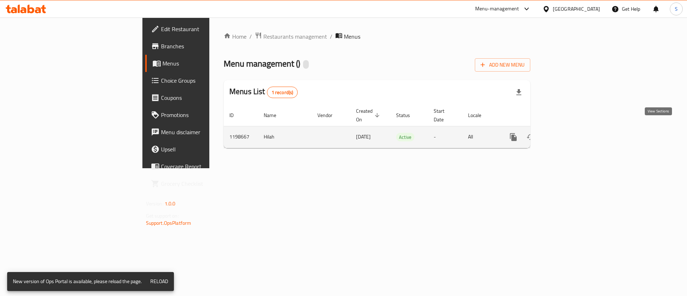
click at [574, 128] on link "enhanced table" at bounding box center [564, 136] width 17 height 17
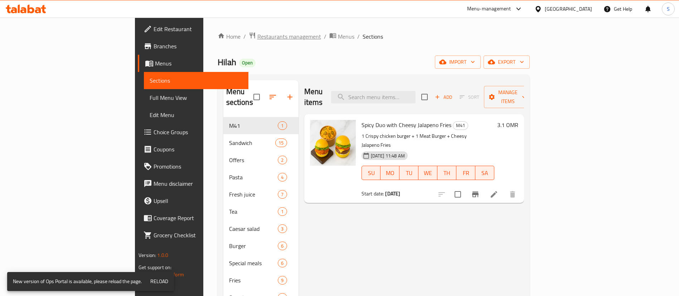
click at [257, 40] on span "Restaurants management" at bounding box center [289, 36] width 64 height 9
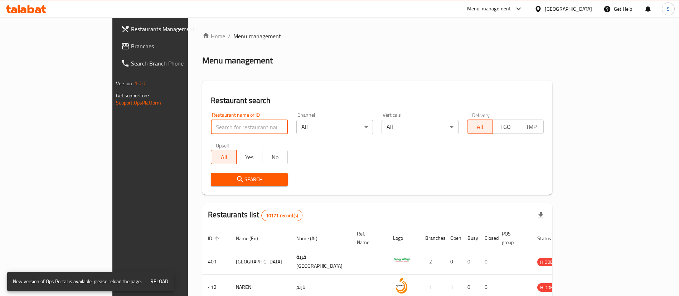
paste input "Sweet Salt"
click at [211, 128] on input "search" at bounding box center [249, 127] width 77 height 14
type input "Sweet Salt"
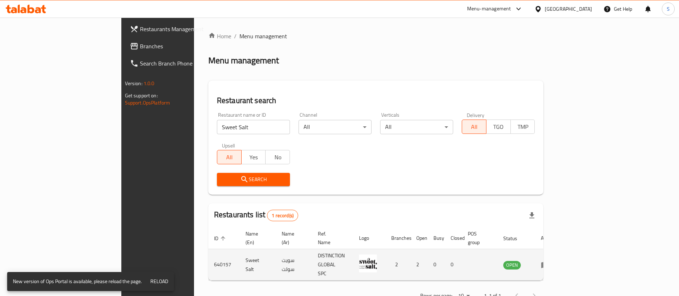
click at [208, 249] on td "640157" at bounding box center [223, 264] width 31 height 31
copy td "640157"
click at [208, 249] on td "640157" at bounding box center [223, 264] width 31 height 31
click at [549, 261] on icon "enhanced table" at bounding box center [545, 265] width 9 height 9
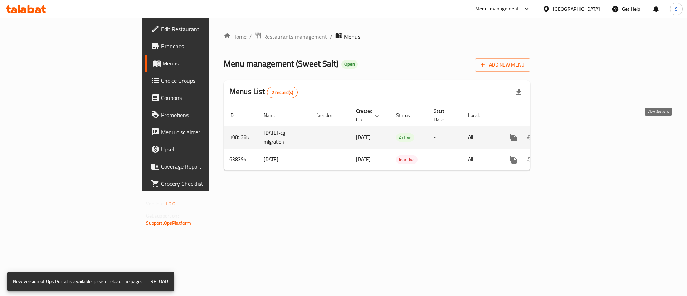
click at [568, 134] on icon "enhanced table" at bounding box center [565, 137] width 6 height 6
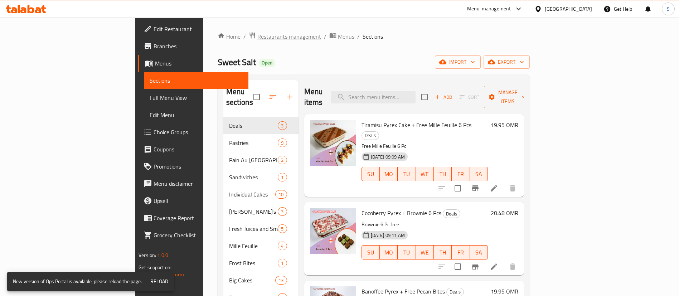
click at [257, 41] on span "Restaurants management" at bounding box center [289, 36] width 64 height 9
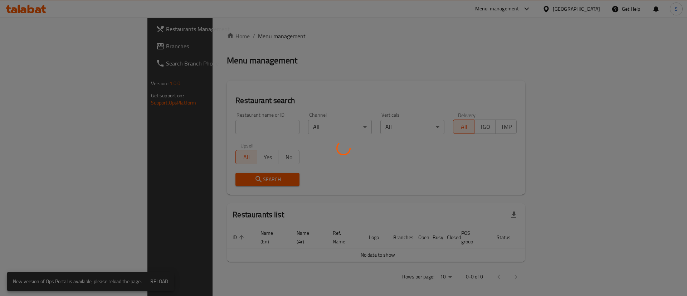
click at [199, 128] on div at bounding box center [343, 148] width 687 height 296
click at [185, 126] on div at bounding box center [343, 148] width 687 height 296
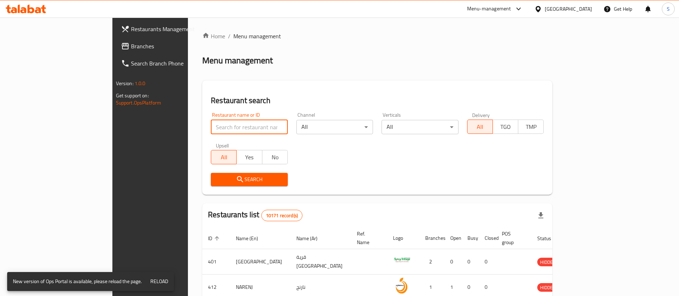
click at [211, 127] on input "search" at bounding box center [249, 127] width 77 height 14
paste input "668181"
type input "668181"
click button "Search" at bounding box center [249, 179] width 77 height 13
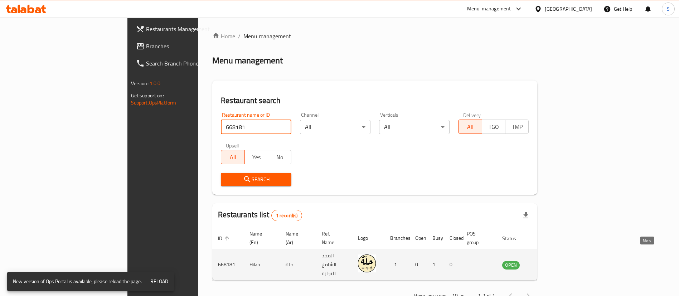
click at [548, 261] on icon "enhanced table" at bounding box center [544, 265] width 9 height 9
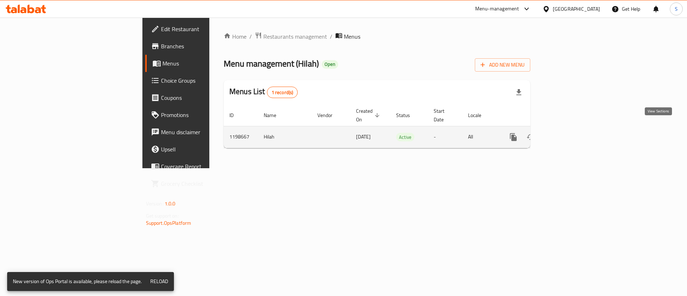
click at [574, 133] on link "enhanced table" at bounding box center [564, 136] width 17 height 17
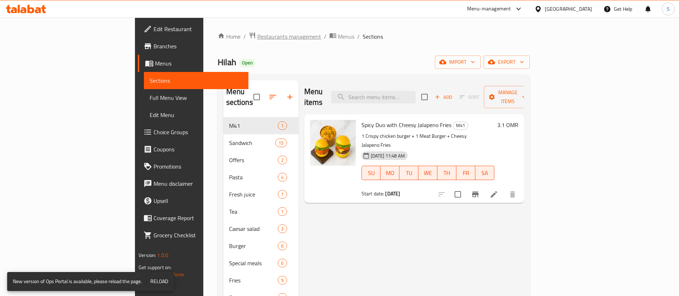
click at [257, 37] on span "Restaurants management" at bounding box center [289, 36] width 64 height 9
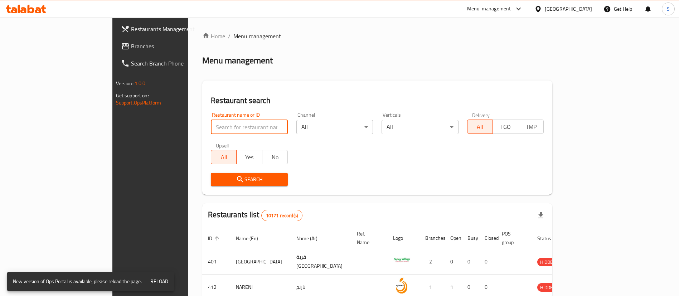
click at [211, 127] on input "search" at bounding box center [249, 127] width 77 height 14
paste input "672593"
type input "672593"
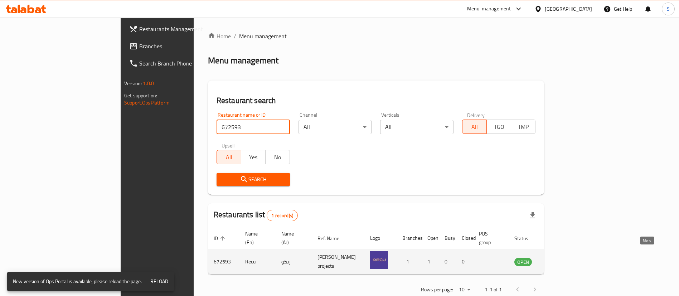
click at [565, 257] on link "enhanced table" at bounding box center [558, 261] width 13 height 9
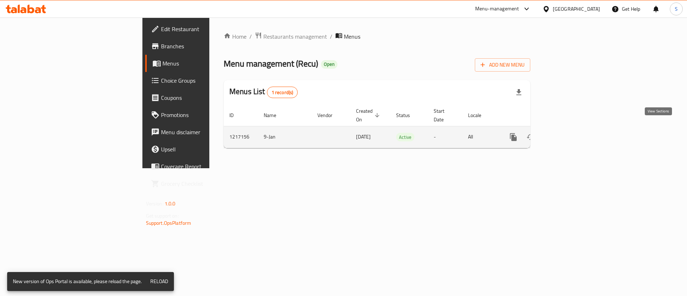
click at [568, 134] on icon "enhanced table" at bounding box center [565, 137] width 6 height 6
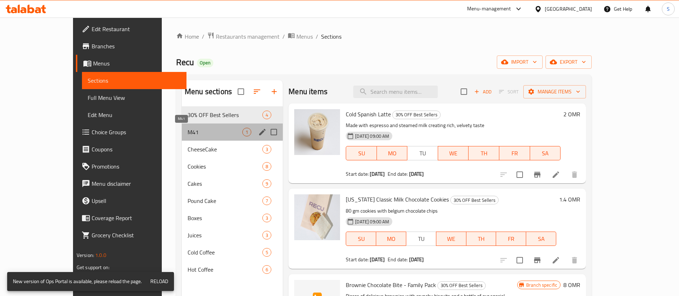
click at [188, 131] on span "M41" at bounding box center [215, 132] width 55 height 9
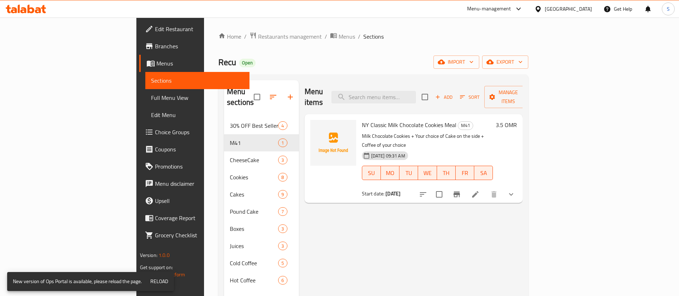
drag, startPoint x: 202, startPoint y: 35, endPoint x: 220, endPoint y: 72, distance: 41.0
click at [258, 35] on span "Restaurants management" at bounding box center [290, 36] width 64 height 9
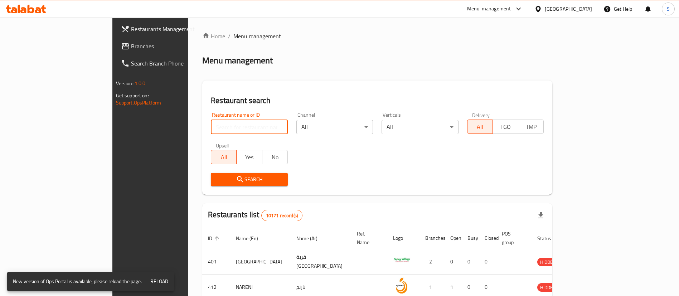
paste input "1823"
click at [236, 129] on input "1823" at bounding box center [249, 127] width 77 height 14
type input "1823"
click button "Search" at bounding box center [249, 179] width 77 height 13
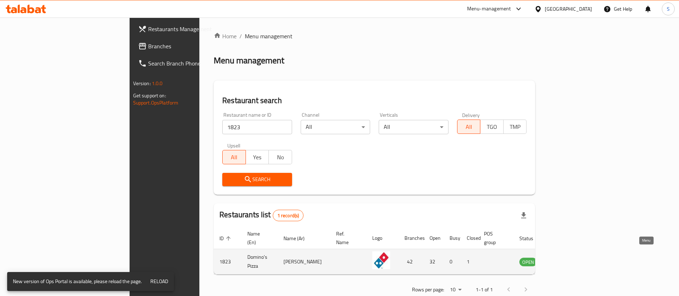
click at [565, 257] on icon "enhanced table" at bounding box center [561, 261] width 9 height 9
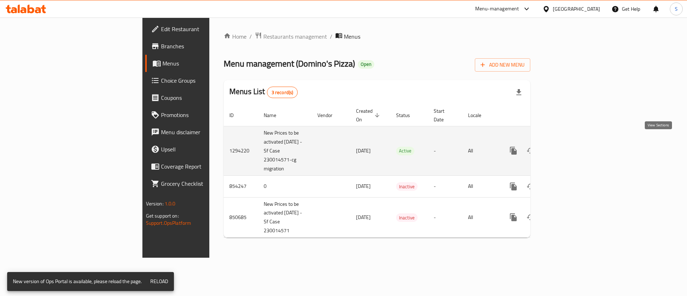
click at [568, 147] on icon "enhanced table" at bounding box center [565, 150] width 6 height 6
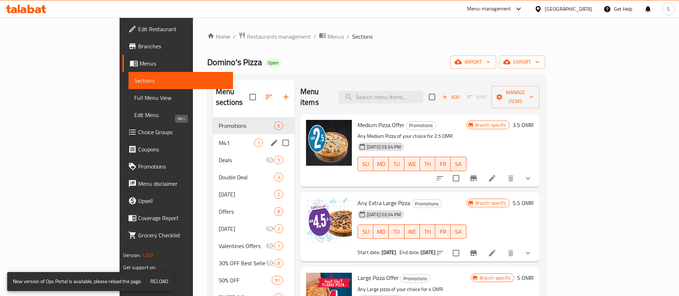
click at [219, 138] on span "M41" at bounding box center [236, 142] width 35 height 9
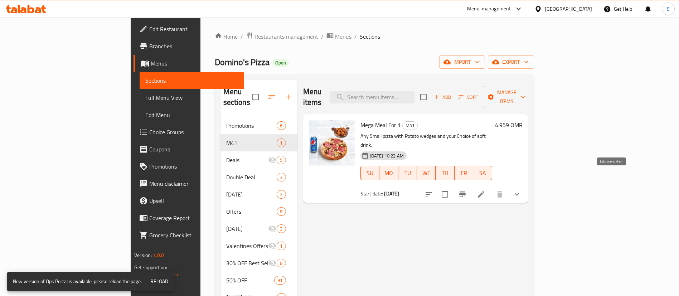
click at [485, 190] on icon at bounding box center [481, 194] width 9 height 9
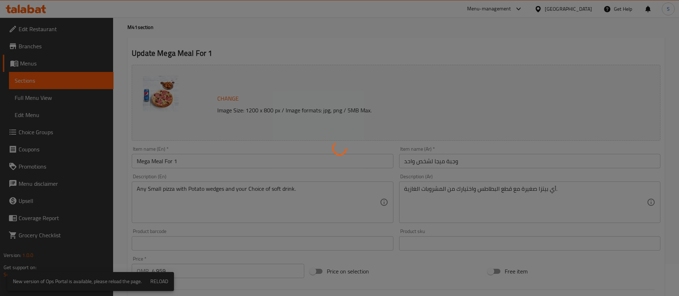
scroll to position [33, 0]
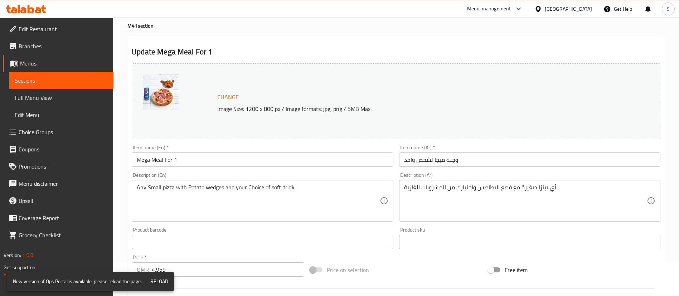
type input "إختيارك للبيتزا:"
type input "1"
type input "اختيارك من المشروب الغازي:"
type input "1"
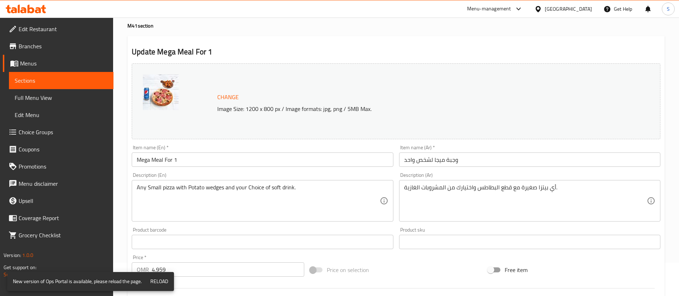
type input "1"
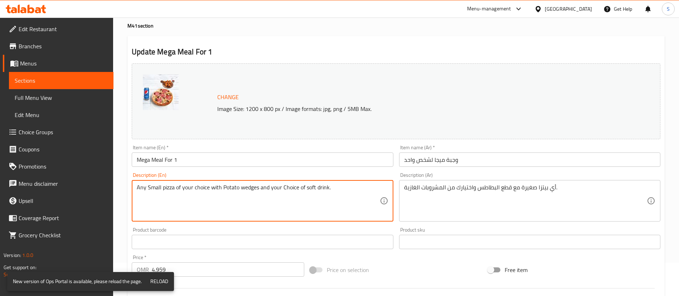
click at [214, 188] on textarea "Any Small pizza of your choice with Potato wedges and your Choice of soft drink." at bounding box center [258, 201] width 243 height 34
click at [214, 188] on textarea "Any Small pizza of your choice + Potato wedges and your Choice of soft drink." at bounding box center [258, 201] width 243 height 34
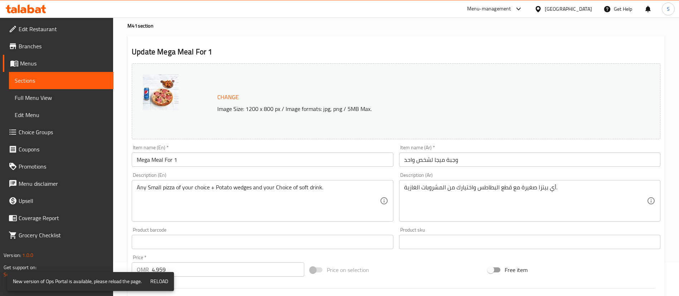
click at [115, 14] on div "Menu-management [GEOGRAPHIC_DATA] Get Help S" at bounding box center [339, 8] width 679 height 17
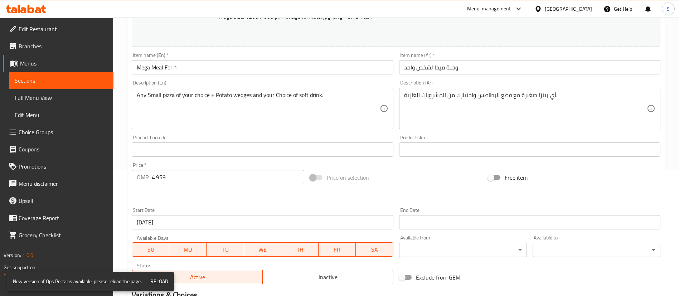
scroll to position [104, 0]
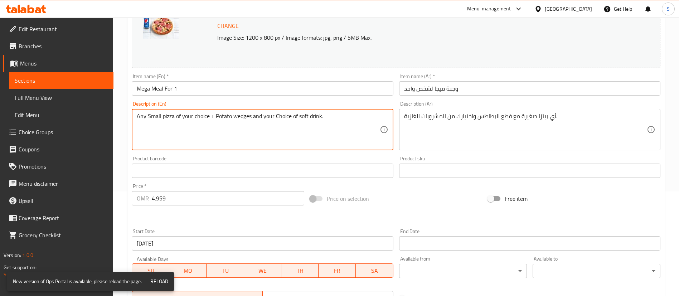
click at [257, 120] on textarea "Any Small pizza of your choice + Potato wedges and your Choice of soft drink." at bounding box center [258, 130] width 243 height 34
click at [260, 120] on textarea "Any Small pizza of your choice + Potato wedges + your Choice of soft drink." at bounding box center [258, 130] width 243 height 34
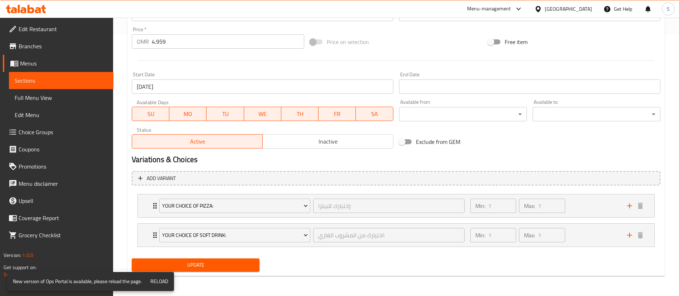
type textarea "Any Small pizza of your choice + Potato wedges + Your Choice of soft drink."
click at [209, 267] on span "Update" at bounding box center [195, 265] width 116 height 9
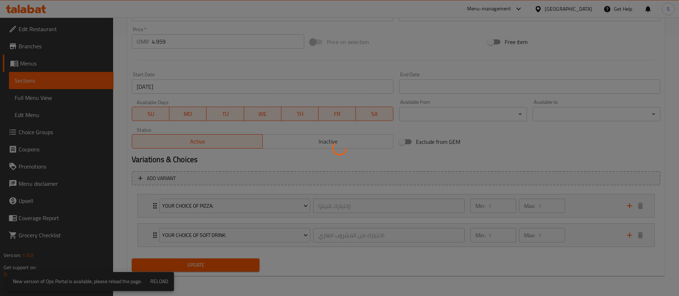
scroll to position [0, 0]
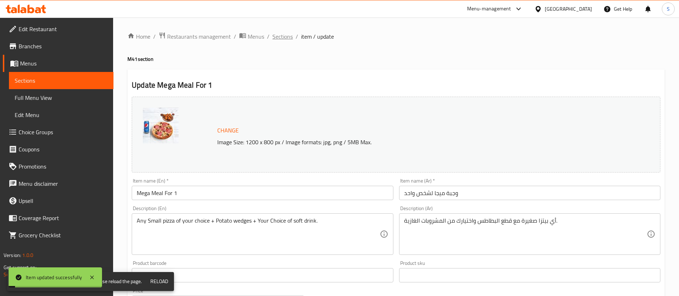
click at [283, 37] on span "Sections" at bounding box center [282, 36] width 20 height 9
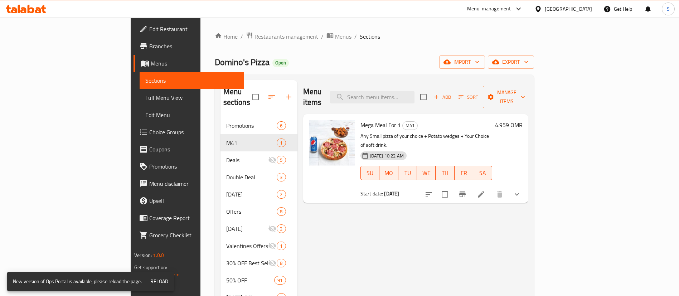
click at [495, 148] on div "[DATE] 10:22 AM SU MO TU WE TH FR SA" at bounding box center [425, 167] width 137 height 39
click at [452, 187] on input "checkbox" at bounding box center [444, 194] width 15 height 15
checkbox input "true"
click at [485, 190] on icon at bounding box center [481, 194] width 9 height 9
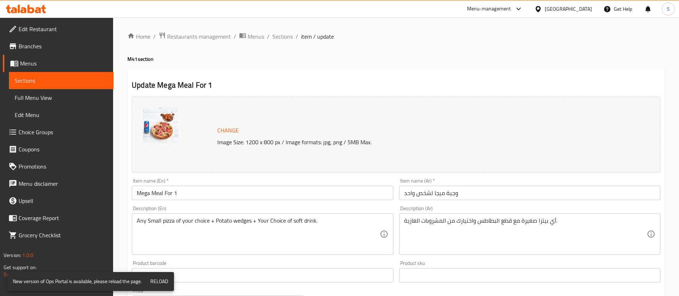
click at [468, 32] on ol "Home / Restaurants management / Menus / Sections / item / update" at bounding box center [395, 36] width 537 height 9
click at [186, 36] on span "Restaurants management" at bounding box center [199, 36] width 64 height 9
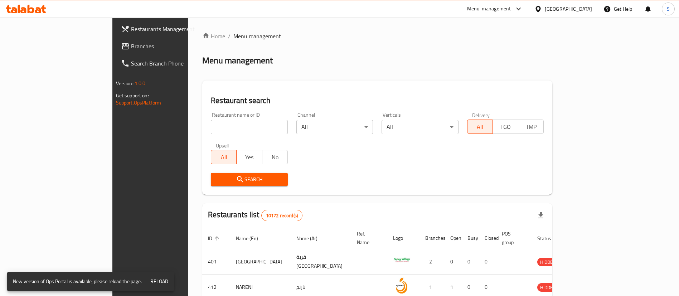
click at [215, 129] on div "Home / Menu management Menu management Restaurant search Restaurant name or ID …" at bounding box center [377, 261] width 350 height 458
click at [215, 129] on input "search" at bounding box center [249, 127] width 77 height 14
paste input "993"
type input "993"
click button "Search" at bounding box center [249, 179] width 77 height 13
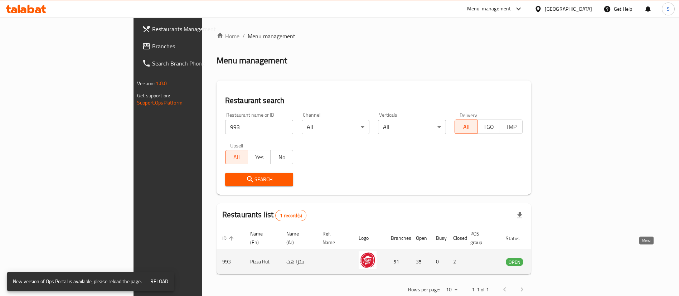
click at [551, 259] on icon "enhanced table" at bounding box center [548, 262] width 8 height 6
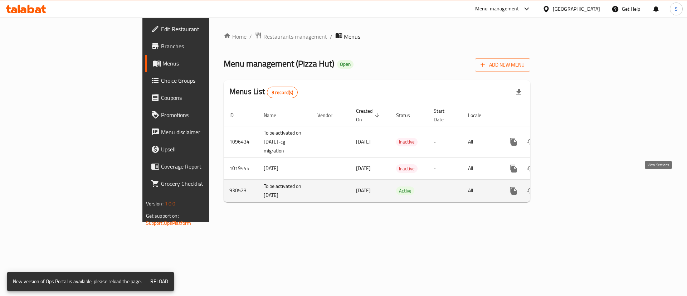
click at [568, 188] on icon "enhanced table" at bounding box center [565, 191] width 6 height 6
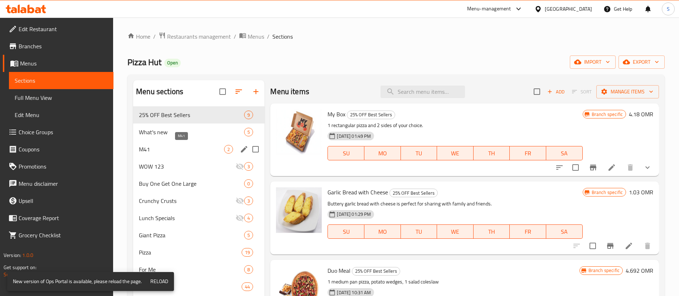
click at [165, 147] on span "M41" at bounding box center [181, 149] width 85 height 9
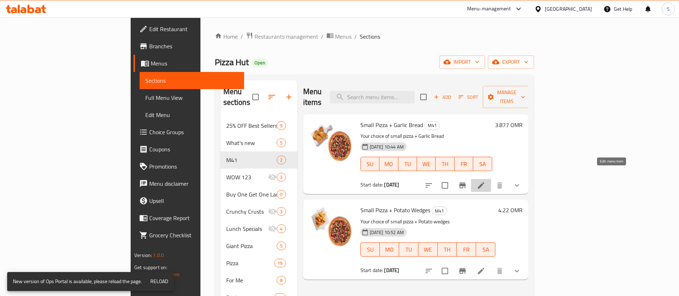
click at [485, 181] on icon at bounding box center [481, 185] width 9 height 9
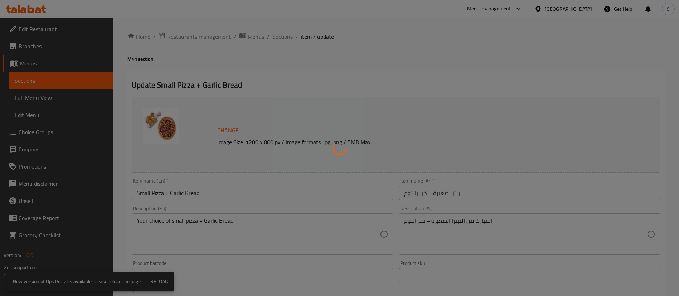
type input "اختر بيتزا صغيرة"
type input "1"
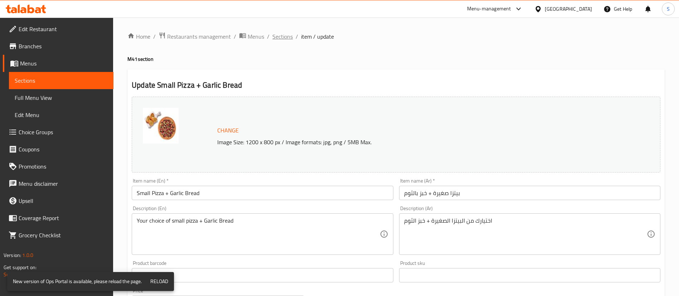
click at [286, 39] on span "Sections" at bounding box center [282, 36] width 20 height 9
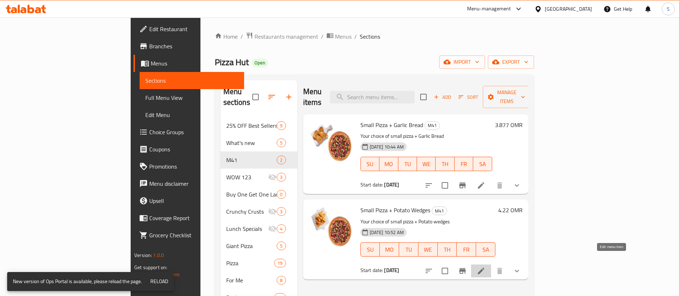
click at [485, 267] on icon at bounding box center [481, 271] width 9 height 9
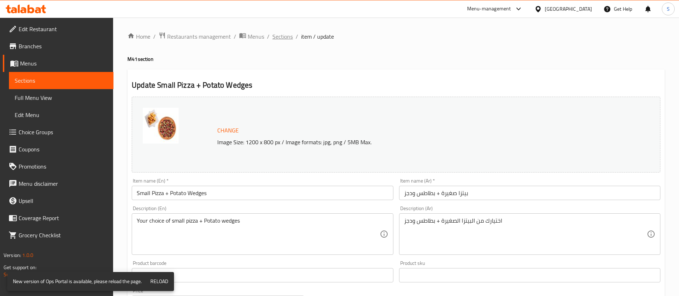
click at [277, 37] on span "Sections" at bounding box center [282, 36] width 20 height 9
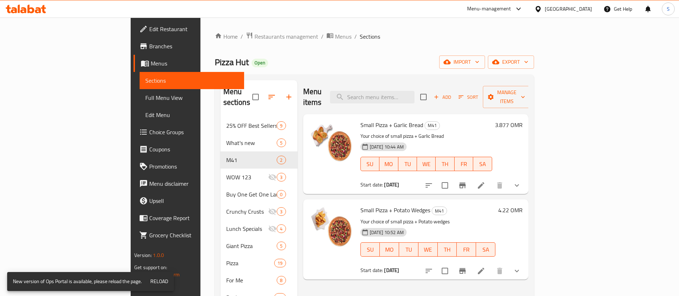
click at [522, 120] on h6 "3.877 OMR" at bounding box center [509, 125] width 28 height 10
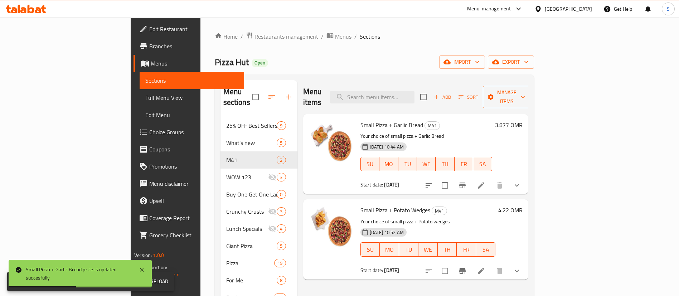
click at [522, 120] on h6 "3.877 OMR" at bounding box center [509, 125] width 28 height 10
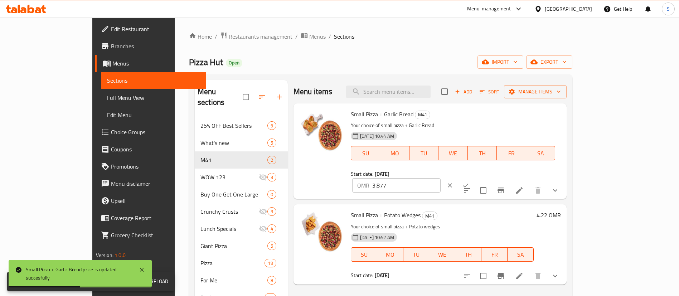
click at [440, 178] on input "3.877" at bounding box center [406, 185] width 68 height 14
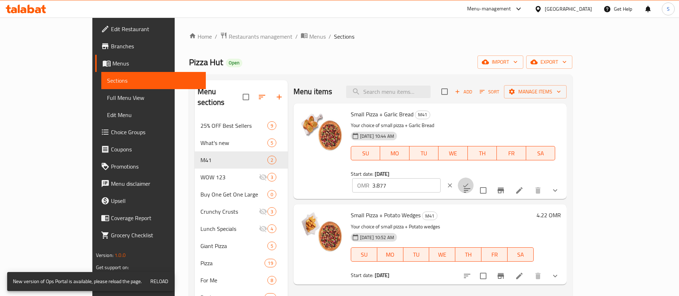
click at [469, 182] on icon "ok" at bounding box center [465, 185] width 7 height 7
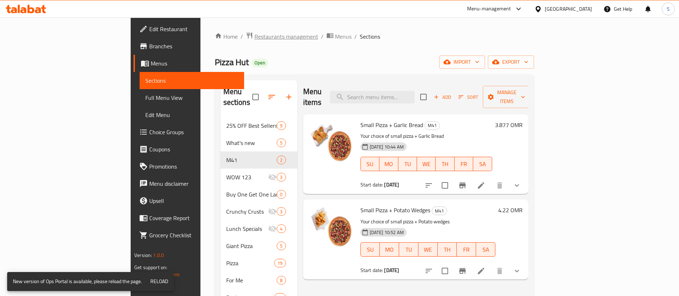
click at [254, 38] on span "Restaurants management" at bounding box center [286, 36] width 64 height 9
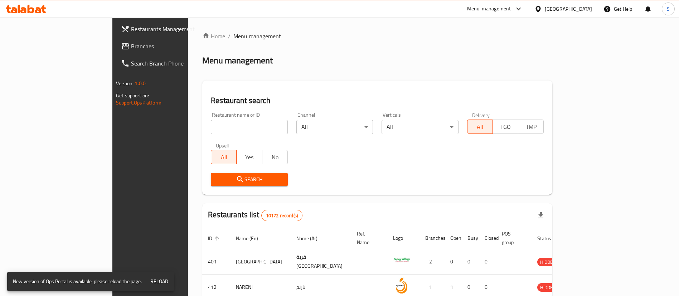
click at [224, 123] on div "Home / Menu management Menu management Restaurant search Restaurant name or ID …" at bounding box center [377, 261] width 350 height 458
click at [220, 126] on input "d" at bounding box center [249, 127] width 77 height 14
type input "domino"
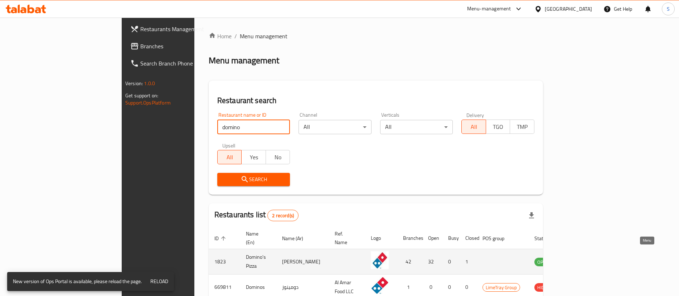
click at [579, 261] on icon "enhanced table" at bounding box center [577, 262] width 3 height 3
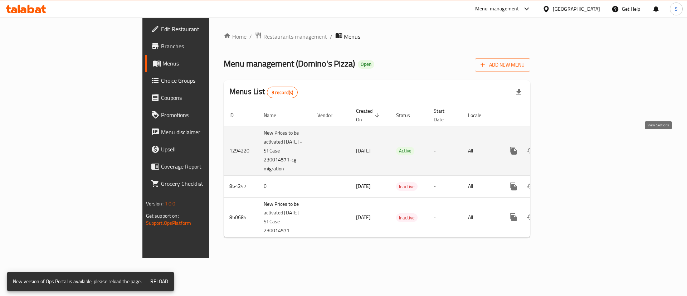
click at [569, 146] on icon "enhanced table" at bounding box center [565, 150] width 9 height 9
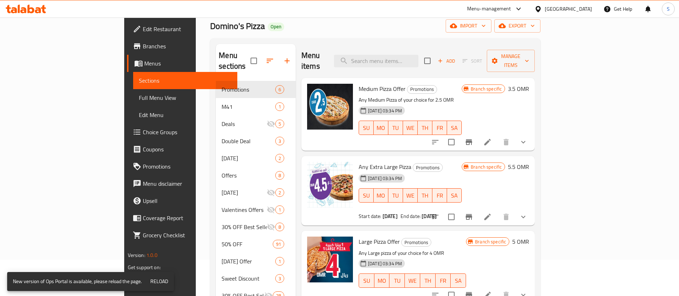
scroll to position [36, 0]
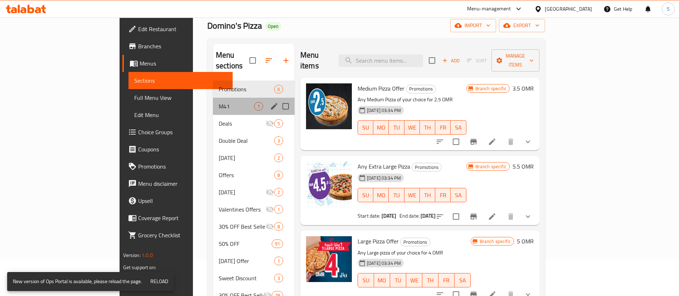
click at [213, 98] on div "M41 1" at bounding box center [254, 106] width 82 height 17
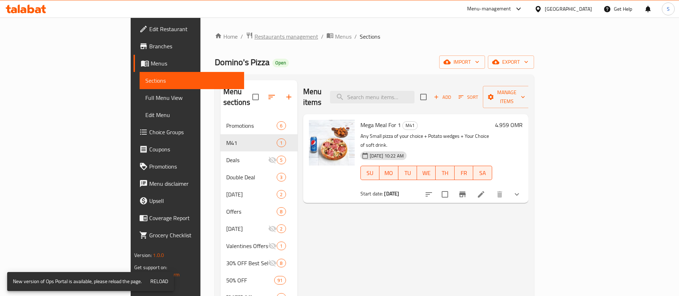
click at [254, 35] on span "Restaurants management" at bounding box center [286, 36] width 64 height 9
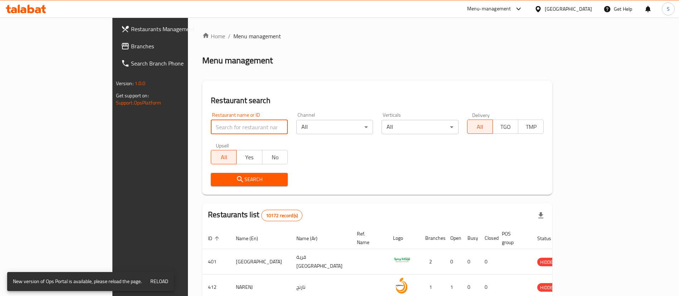
click at [211, 130] on input "search" at bounding box center [249, 127] width 77 height 14
paste input "1790"
type input "1790"
click button "Search" at bounding box center [249, 179] width 77 height 13
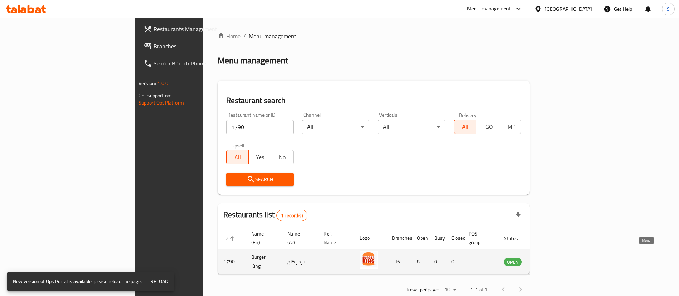
click at [550, 257] on icon "enhanced table" at bounding box center [545, 261] width 9 height 9
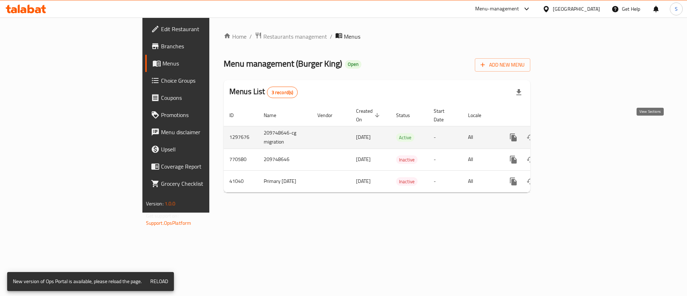
click at [569, 133] on icon "enhanced table" at bounding box center [565, 137] width 9 height 9
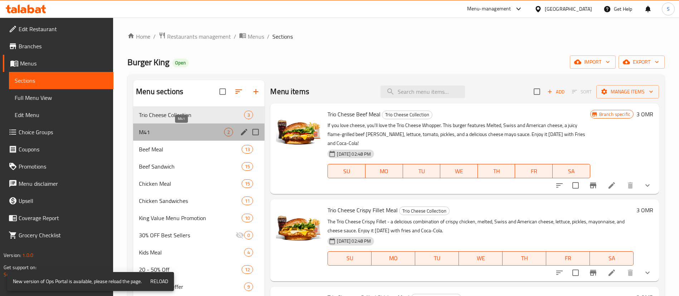
click at [177, 132] on span "M41" at bounding box center [181, 132] width 85 height 9
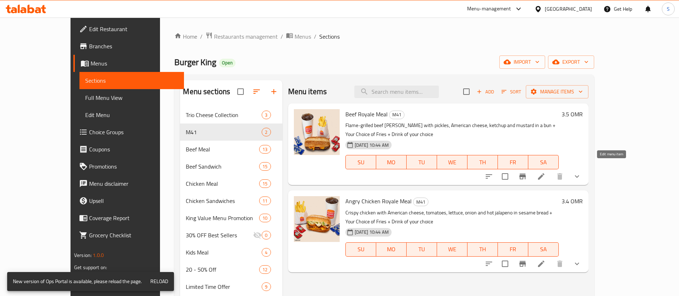
click at [545, 172] on icon at bounding box center [541, 176] width 9 height 9
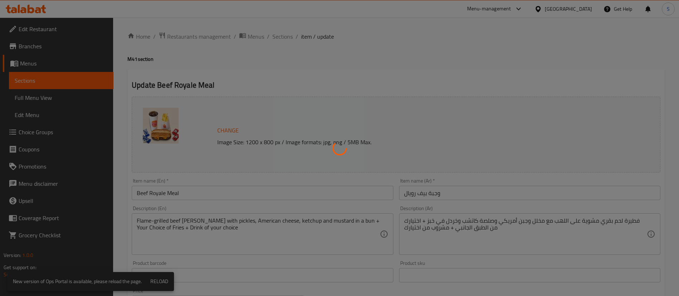
type input "إختيارك للحجم:"
type input "1"
type input "إختيارك من"
type input "1"
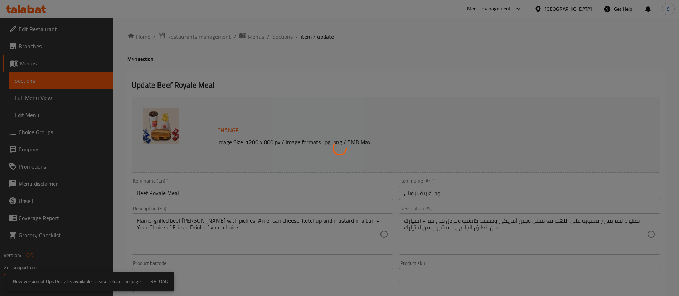
type input "1"
type input "اختيارك من الطبق الجانبي:"
type input "1"
type input "اختيارك من المشروب:"
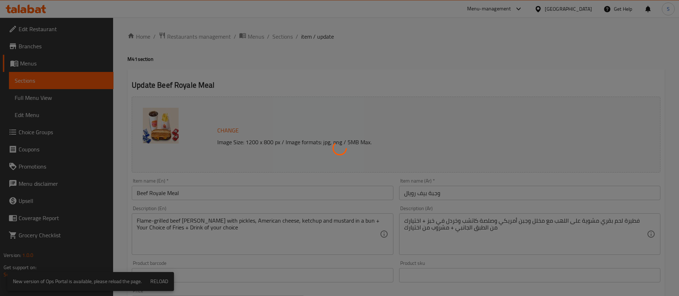
type input "1"
type input "اختيارك من الإضافات:"
type input "0"
type input "11"
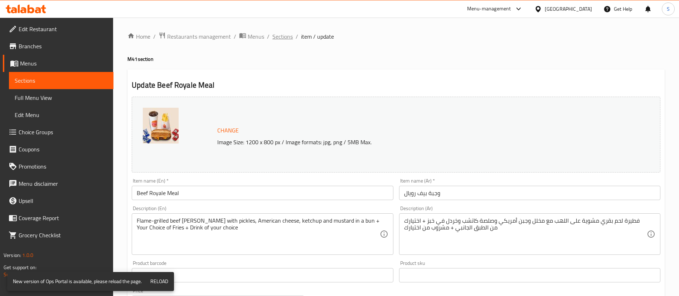
click at [274, 36] on span "Sections" at bounding box center [282, 36] width 20 height 9
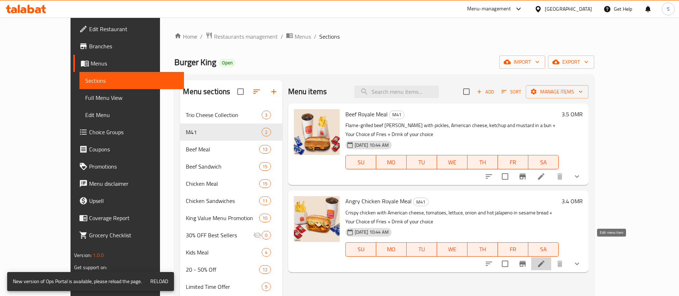
click at [545, 259] on icon at bounding box center [541, 263] width 9 height 9
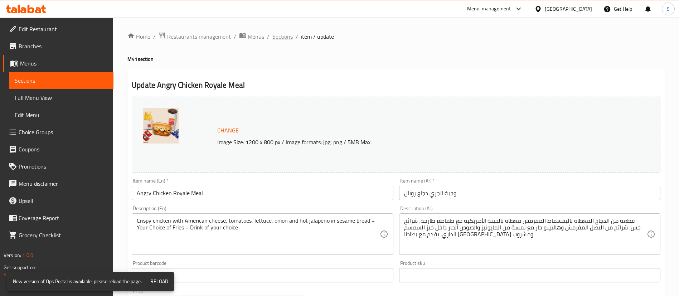
click at [278, 35] on span "Sections" at bounding box center [282, 36] width 20 height 9
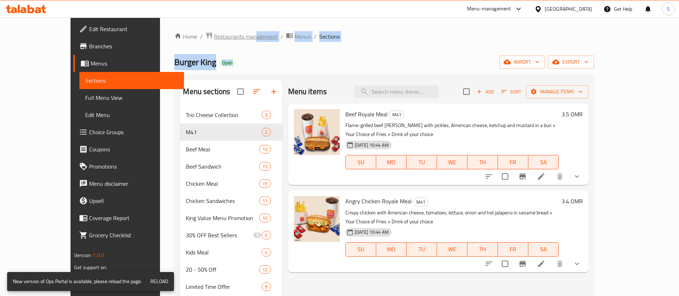
drag, startPoint x: 215, startPoint y: 42, endPoint x: 210, endPoint y: 40, distance: 5.5
click at [210, 40] on div "Home / Restaurants management / Menus / Sections Burger King Open import export…" at bounding box center [384, 245] width 420 height 427
click at [214, 40] on span "Restaurants management" at bounding box center [246, 36] width 64 height 9
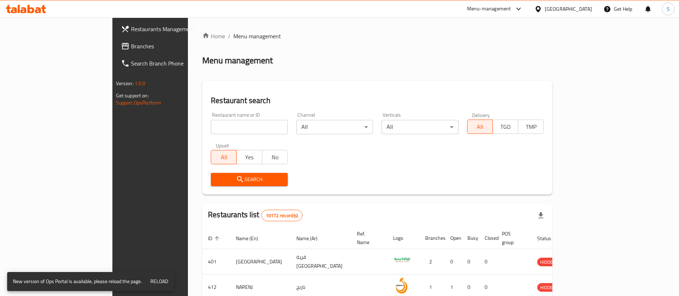
paste input "690528"
click at [214, 126] on input "search" at bounding box center [249, 127] width 77 height 14
type input "690528"
click button "Search" at bounding box center [249, 179] width 77 height 13
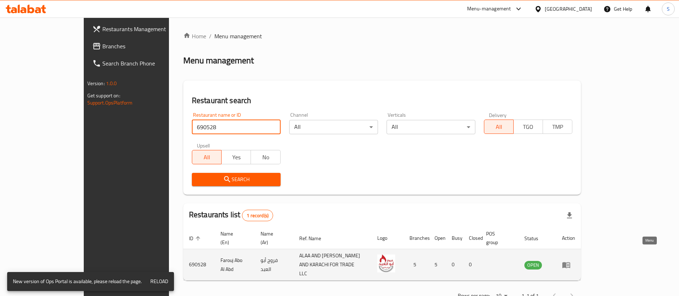
click at [575, 261] on link "enhanced table" at bounding box center [568, 265] width 13 height 9
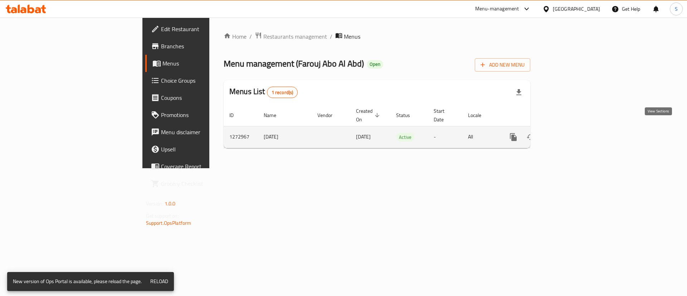
click at [568, 134] on icon "enhanced table" at bounding box center [565, 137] width 6 height 6
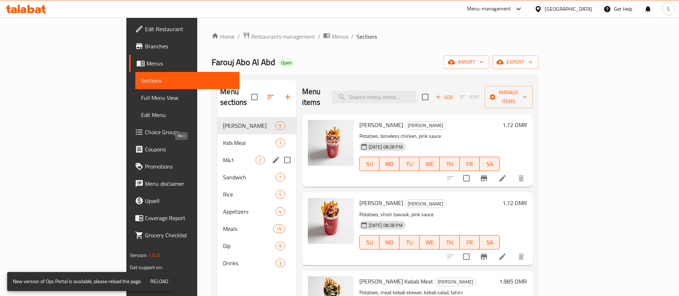
click at [223, 156] on span "M41" at bounding box center [239, 160] width 33 height 9
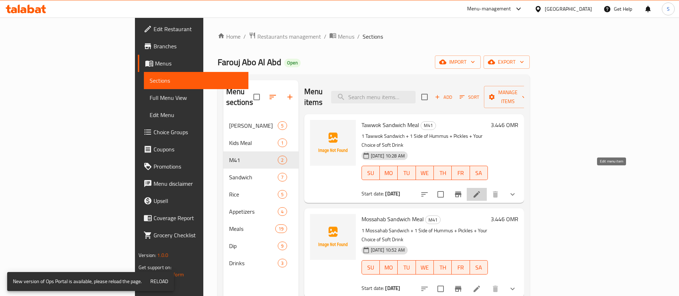
click at [481, 190] on icon at bounding box center [476, 194] width 9 height 9
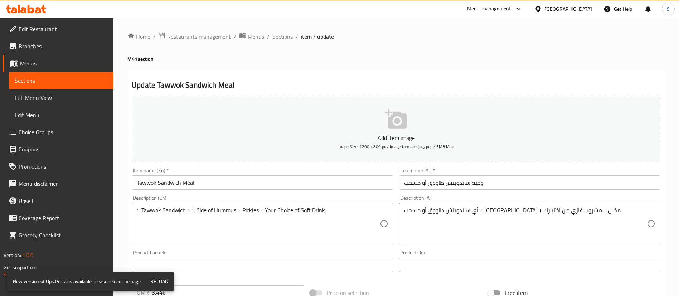
click at [285, 37] on span "Sections" at bounding box center [282, 36] width 20 height 9
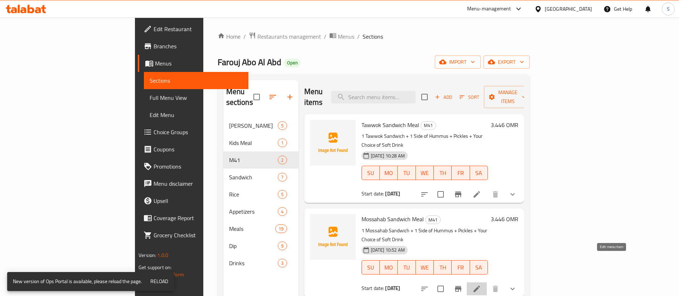
click at [481, 284] on icon at bounding box center [476, 288] width 9 height 9
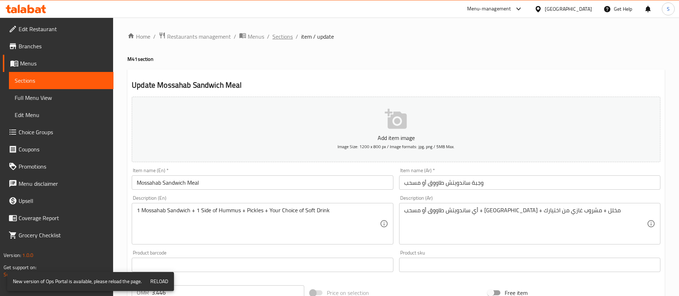
click at [278, 35] on span "Sections" at bounding box center [282, 36] width 20 height 9
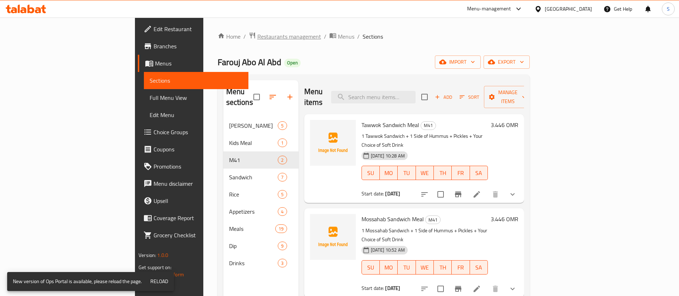
click at [257, 36] on span "Restaurants management" at bounding box center [289, 36] width 64 height 9
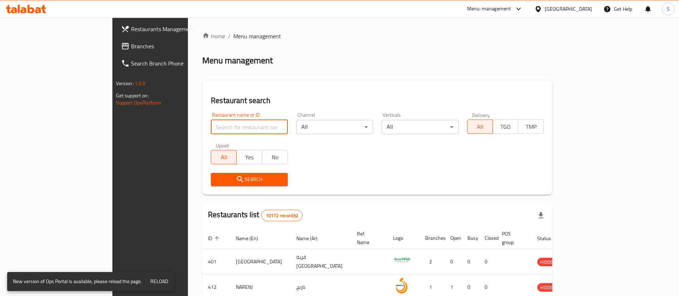
paste input "662816"
click at [211, 123] on input "search" at bounding box center [249, 127] width 77 height 14
type input "662816"
click button "Search" at bounding box center [249, 179] width 77 height 13
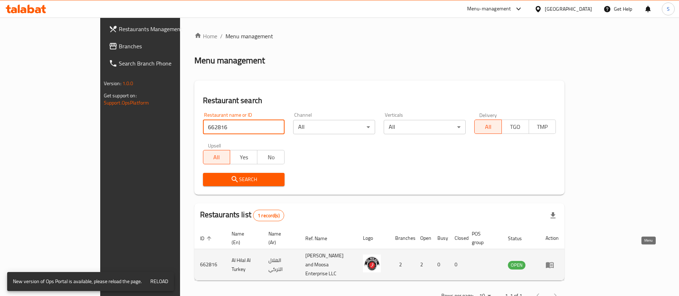
click at [552, 264] on icon "enhanced table" at bounding box center [551, 265] width 3 height 3
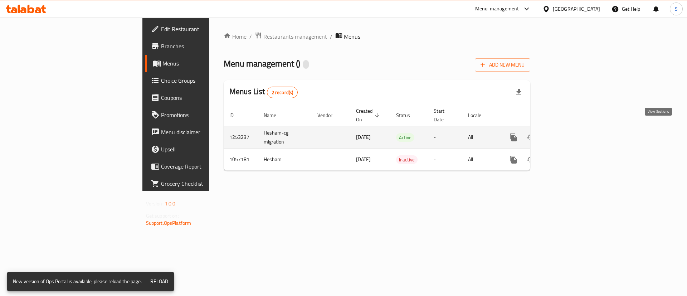
click at [569, 133] on icon "enhanced table" at bounding box center [565, 137] width 9 height 9
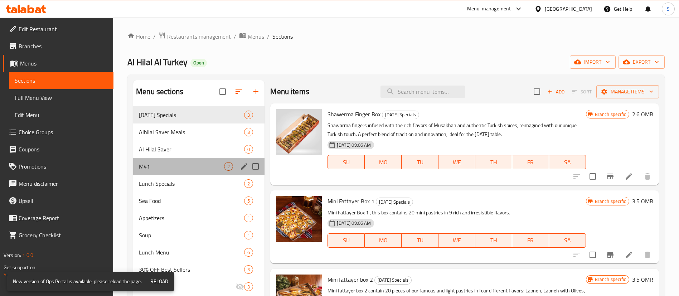
click at [174, 160] on div "M41 2" at bounding box center [198, 166] width 131 height 17
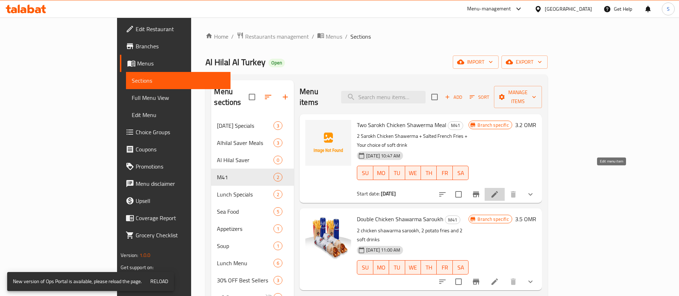
click at [499, 190] on icon at bounding box center [494, 194] width 9 height 9
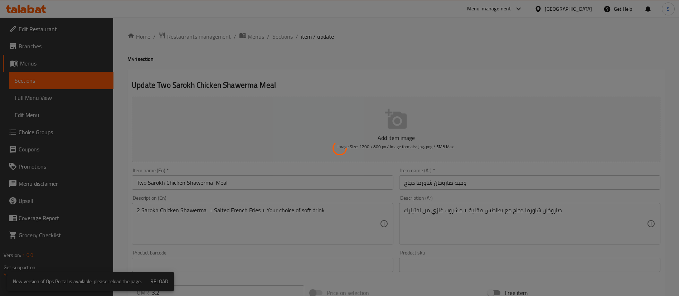
type input "اختيارك من المشروب:"
type input "1"
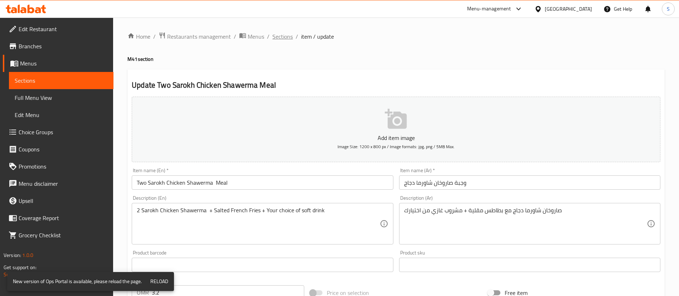
click at [285, 36] on span "Sections" at bounding box center [282, 36] width 20 height 9
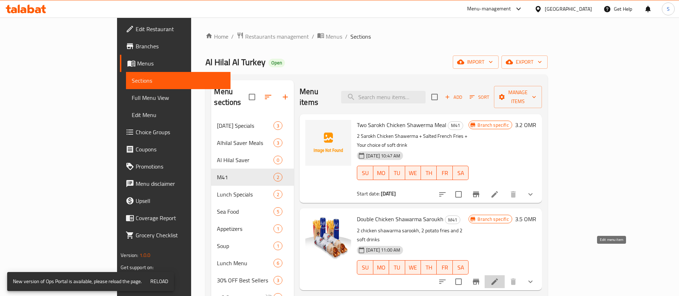
click at [499, 277] on icon at bounding box center [494, 281] width 9 height 9
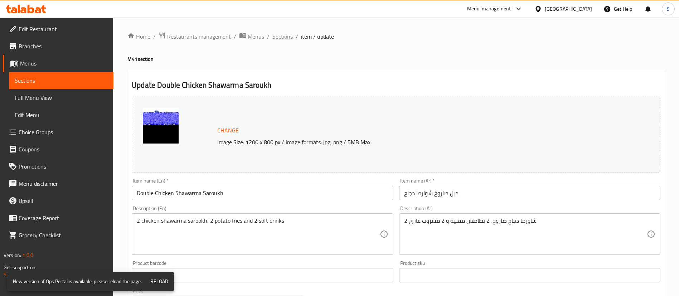
click at [284, 36] on span "Sections" at bounding box center [282, 36] width 20 height 9
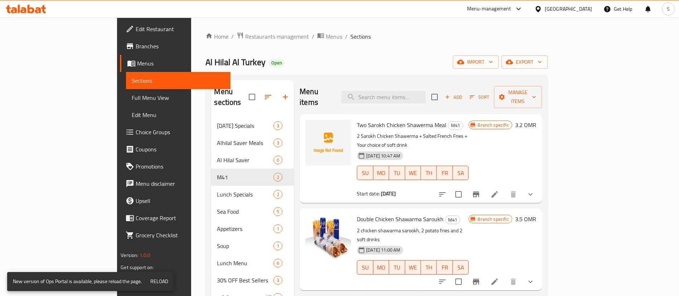
drag, startPoint x: 191, startPoint y: 34, endPoint x: 193, endPoint y: 43, distance: 9.3
click at [245, 34] on span "Restaurants management" at bounding box center [277, 36] width 64 height 9
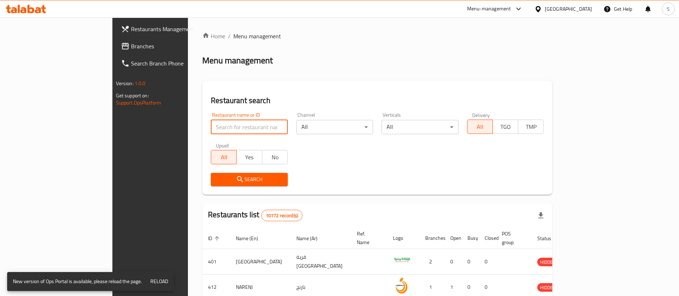
click at [215, 130] on input "search" at bounding box center [249, 127] width 77 height 14
paste input "9152"
type input "9152"
click button "Search" at bounding box center [249, 179] width 77 height 13
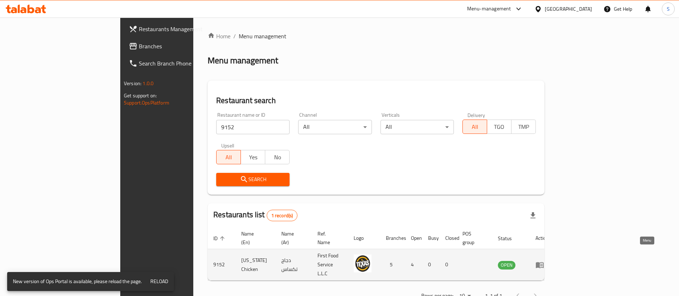
click at [544, 262] on icon "enhanced table" at bounding box center [540, 265] width 8 height 6
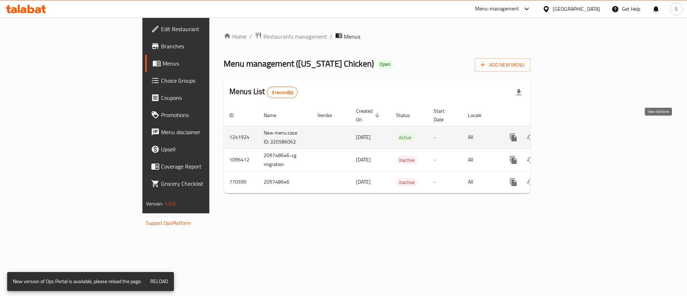
click at [569, 133] on icon "enhanced table" at bounding box center [565, 137] width 9 height 9
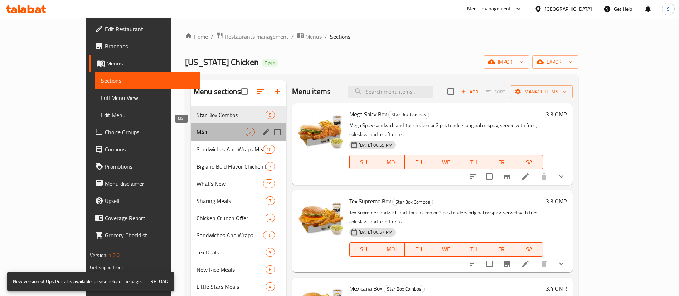
click at [196, 129] on span "M41" at bounding box center [220, 132] width 49 height 9
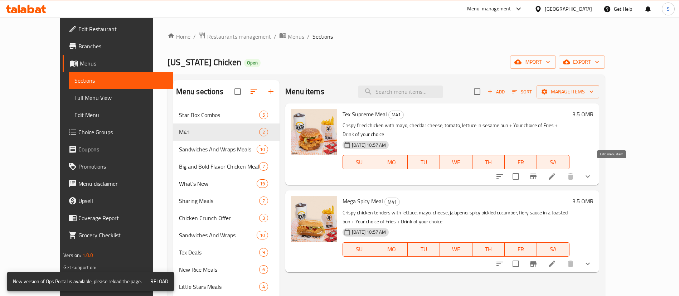
click at [556, 172] on icon at bounding box center [551, 176] width 9 height 9
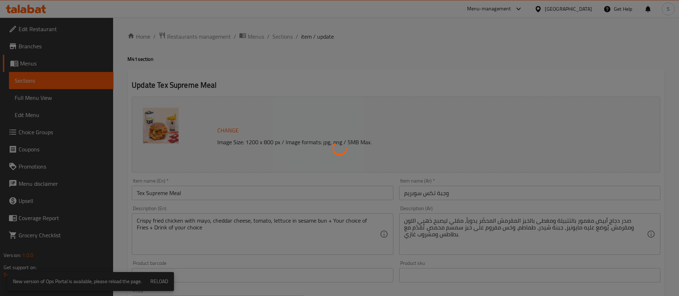
click at [487, 59] on div at bounding box center [339, 148] width 679 height 296
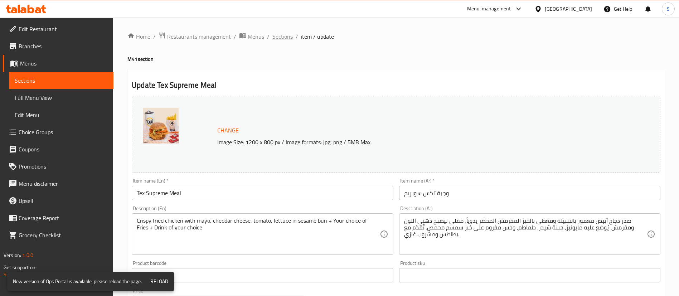
click at [286, 39] on span "Sections" at bounding box center [282, 36] width 20 height 9
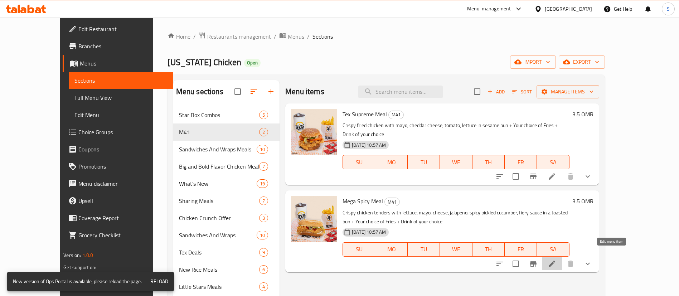
click at [555, 261] on icon at bounding box center [552, 264] width 6 height 6
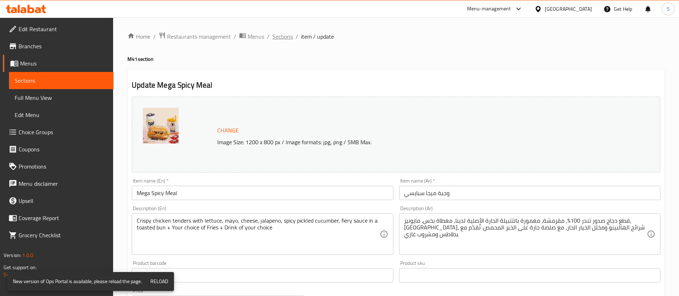
click at [284, 36] on span "Sections" at bounding box center [282, 36] width 20 height 9
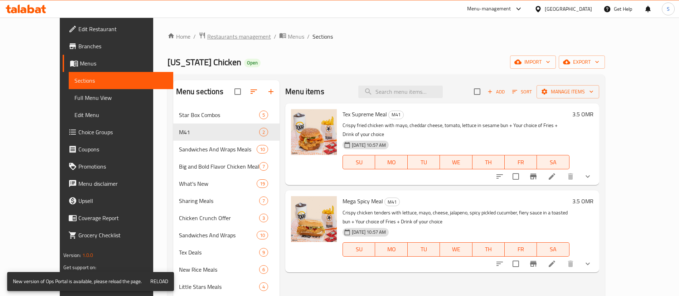
click at [207, 37] on span "Restaurants management" at bounding box center [239, 36] width 64 height 9
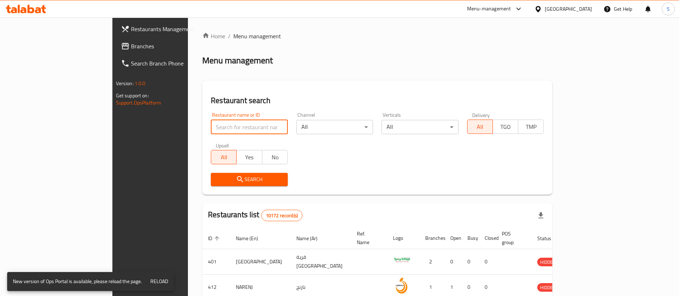
click at [221, 128] on input "search" at bounding box center [249, 127] width 77 height 14
paste input "17330"
type input "17330"
click button "Search" at bounding box center [249, 179] width 77 height 13
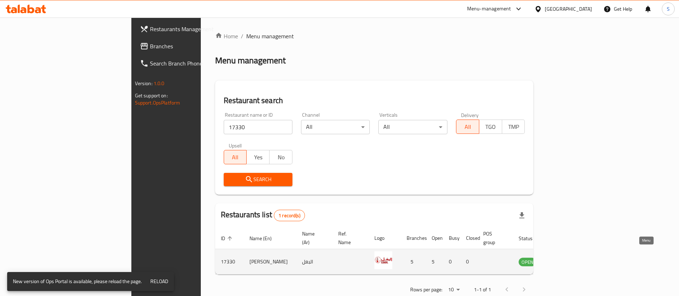
click at [565, 257] on icon "enhanced table" at bounding box center [560, 261] width 9 height 9
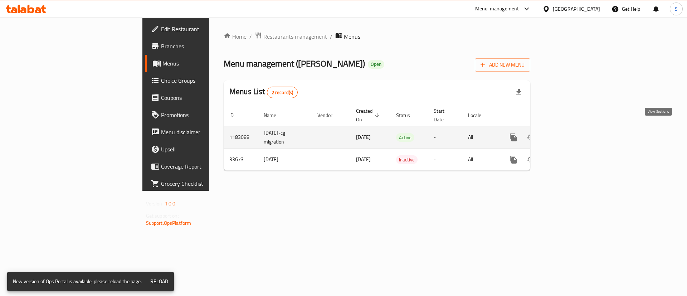
click at [568, 134] on icon "enhanced table" at bounding box center [565, 137] width 6 height 6
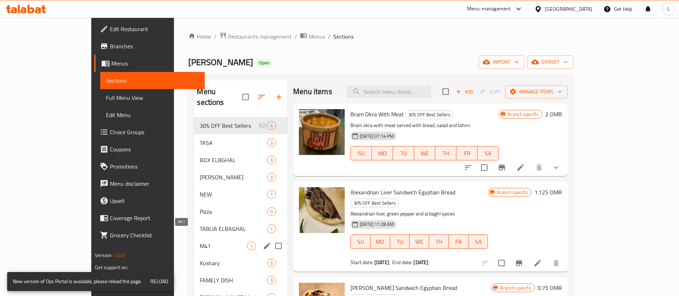
click at [200, 242] on span "M41" at bounding box center [223, 246] width 47 height 9
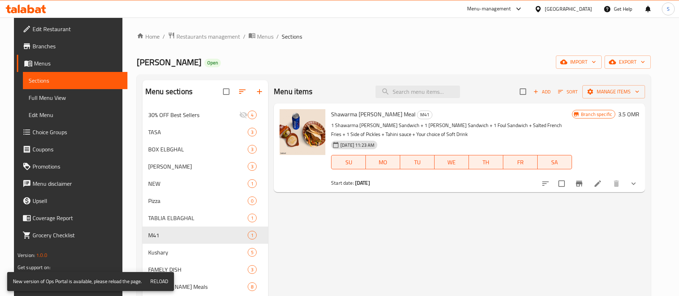
click at [608, 183] on li at bounding box center [598, 183] width 20 height 13
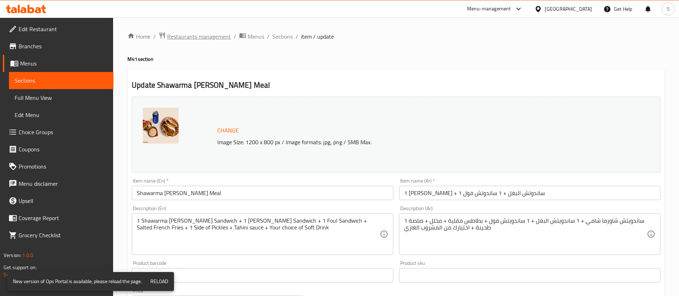
click at [220, 39] on span "Restaurants management" at bounding box center [199, 36] width 64 height 9
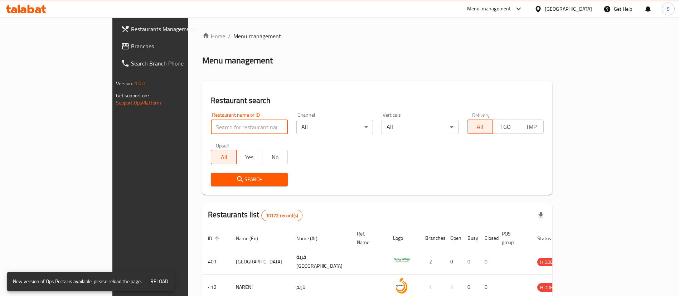
click at [233, 124] on input "search" at bounding box center [249, 127] width 77 height 14
paste input "17300"
type input "17300"
click button "Search" at bounding box center [249, 179] width 77 height 13
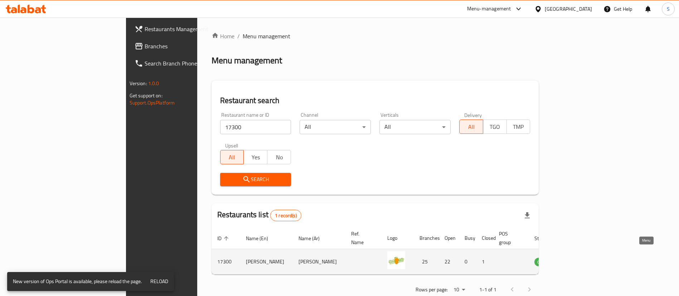
click at [579, 261] on icon "enhanced table" at bounding box center [577, 262] width 3 height 3
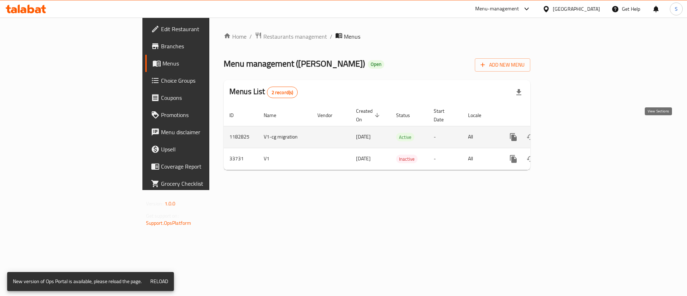
click at [568, 134] on icon "enhanced table" at bounding box center [565, 137] width 6 height 6
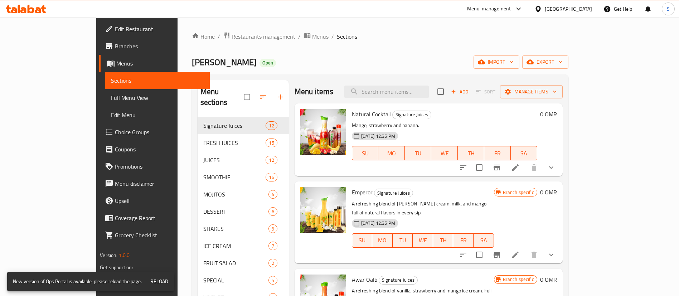
click at [433, 111] on h6 "Natural Cocktail Signature Juices" at bounding box center [444, 114] width 185 height 10
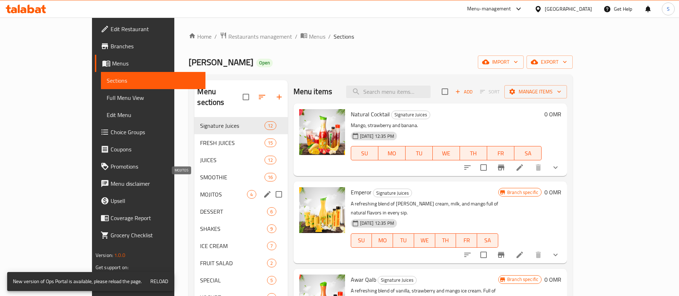
scroll to position [108, 0]
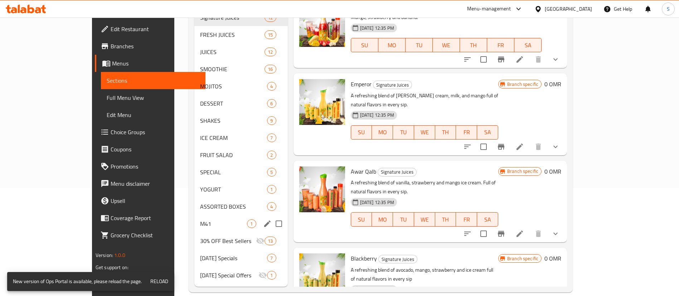
drag, startPoint x: 187, startPoint y: 218, endPoint x: 291, endPoint y: 171, distance: 113.9
click at [194, 218] on div "M41 1" at bounding box center [240, 223] width 93 height 17
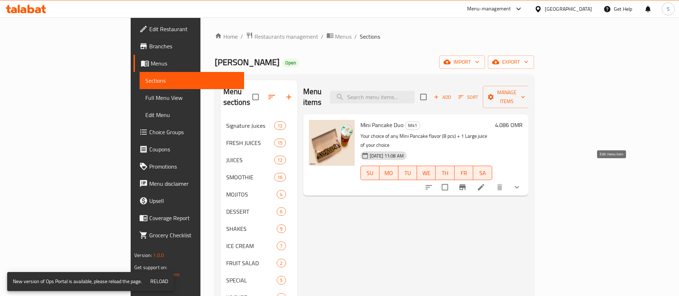
click at [485, 183] on icon at bounding box center [481, 187] width 9 height 9
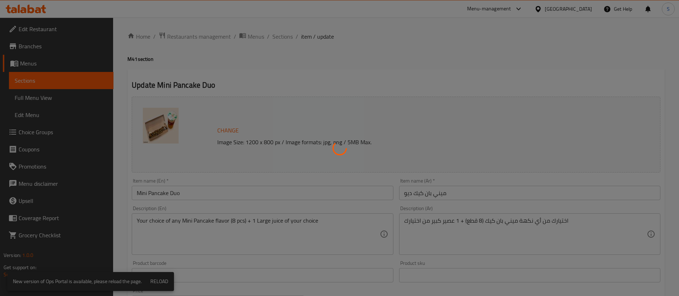
type input "اختيارك من الصوص:"
type input "1"
type input "أضافات:"
type input "0"
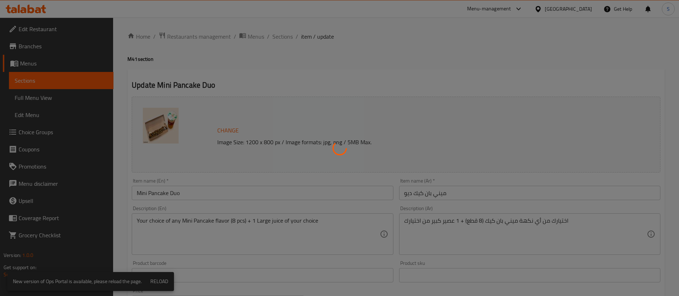
type input "4"
type input "إختيارك من:"
type input "1"
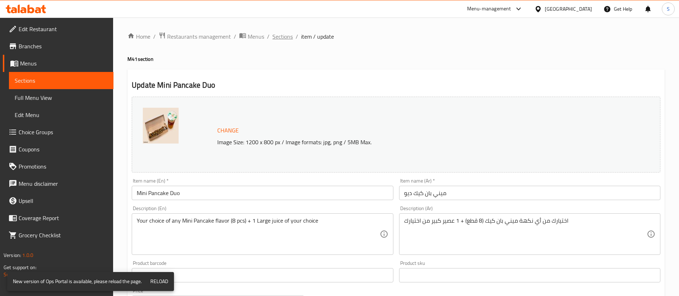
click at [286, 40] on span "Sections" at bounding box center [282, 36] width 20 height 9
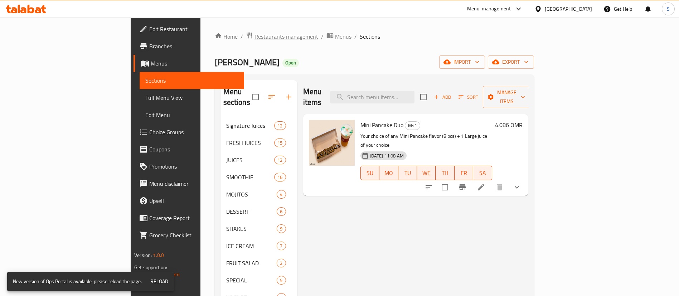
click at [254, 32] on span "Restaurants management" at bounding box center [286, 36] width 64 height 9
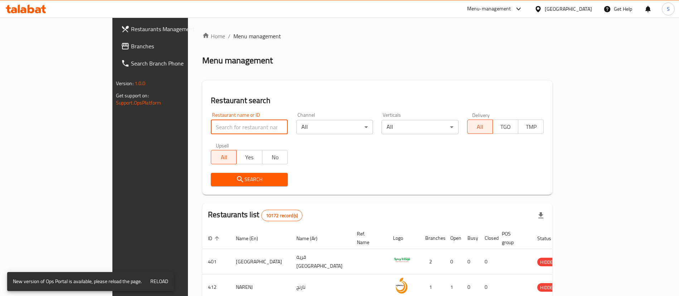
click at [211, 133] on input "search" at bounding box center [249, 127] width 77 height 14
paste input "17247"
type input "17247"
click button "Search" at bounding box center [249, 179] width 77 height 13
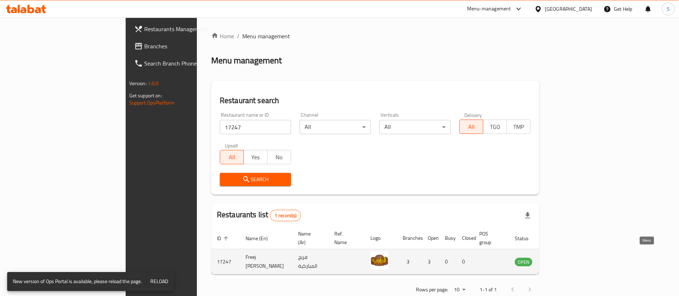
click at [559, 261] on icon "enhanced table" at bounding box center [558, 262] width 3 height 3
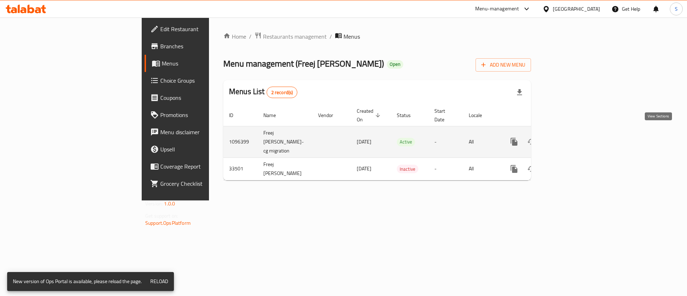
click at [570, 137] on icon "enhanced table" at bounding box center [565, 141] width 9 height 9
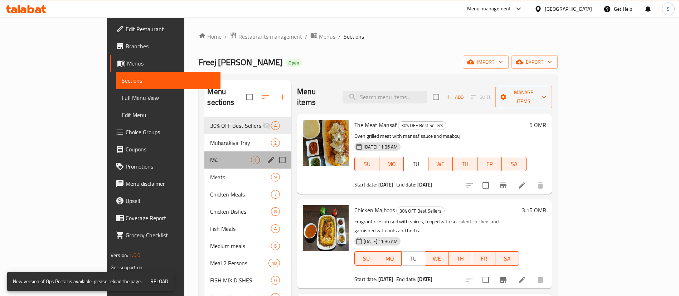
click at [208, 151] on div "M41 1" at bounding box center [247, 159] width 87 height 17
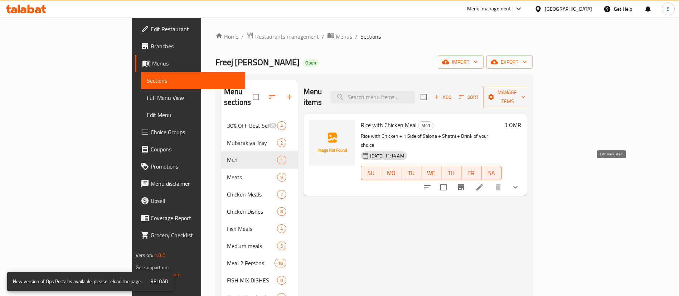
click at [484, 183] on icon at bounding box center [479, 187] width 9 height 9
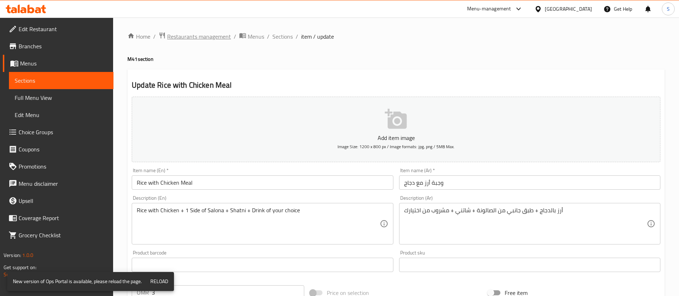
click at [196, 36] on span "Restaurants management" at bounding box center [199, 36] width 64 height 9
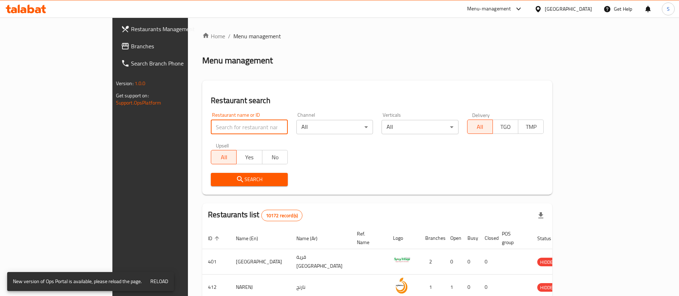
click at [211, 126] on input "search" at bounding box center [249, 127] width 77 height 14
paste input "680438"
type input "680438"
click button "Search" at bounding box center [249, 179] width 77 height 13
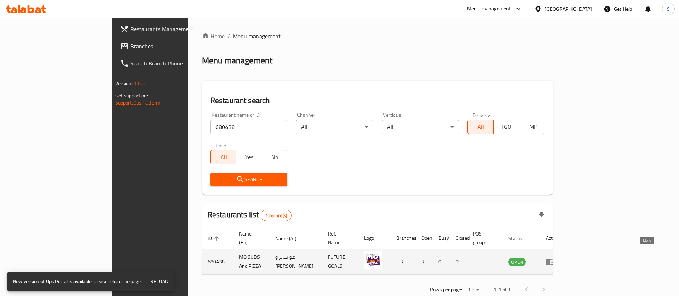
click at [554, 259] on icon "enhanced table" at bounding box center [550, 262] width 8 height 6
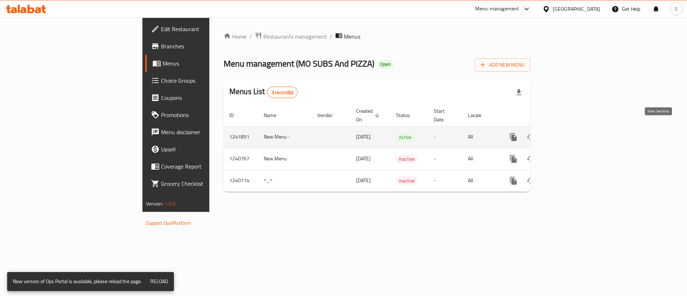
click at [569, 133] on icon "enhanced table" at bounding box center [565, 137] width 9 height 9
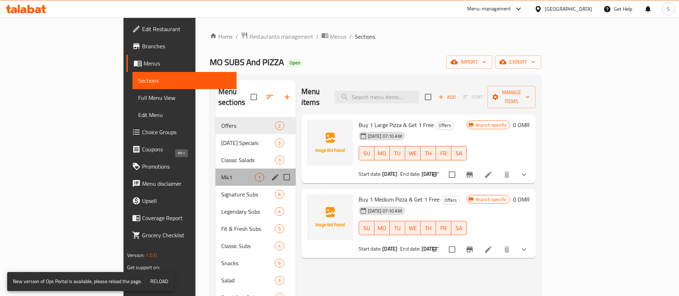
click at [221, 173] on span "M41" at bounding box center [238, 177] width 34 height 9
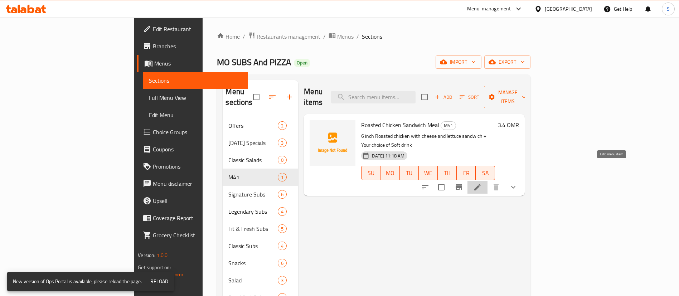
click at [482, 183] on icon at bounding box center [477, 187] width 9 height 9
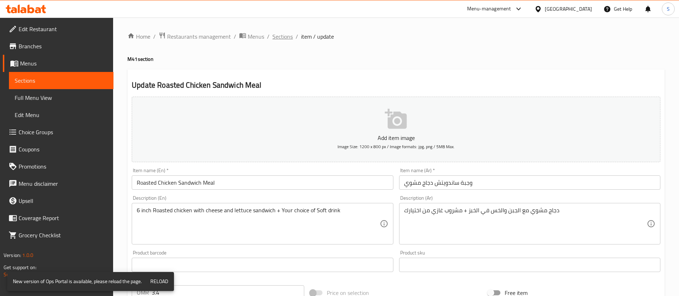
click at [285, 34] on span "Sections" at bounding box center [282, 36] width 20 height 9
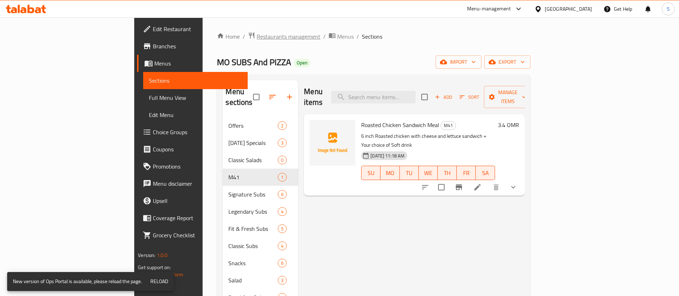
click at [257, 39] on span "Restaurants management" at bounding box center [289, 36] width 64 height 9
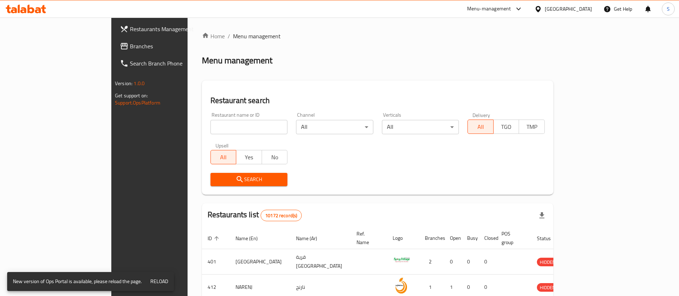
click at [511, 9] on div "Menu-management" at bounding box center [489, 9] width 44 height 9
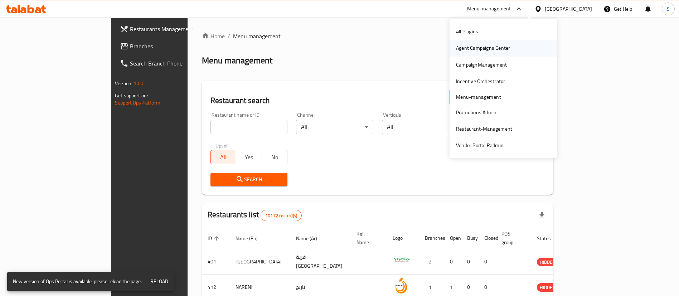
click at [501, 52] on div "Agent Campaigns Center" at bounding box center [483, 48] width 54 height 8
